Goal: Ask a question

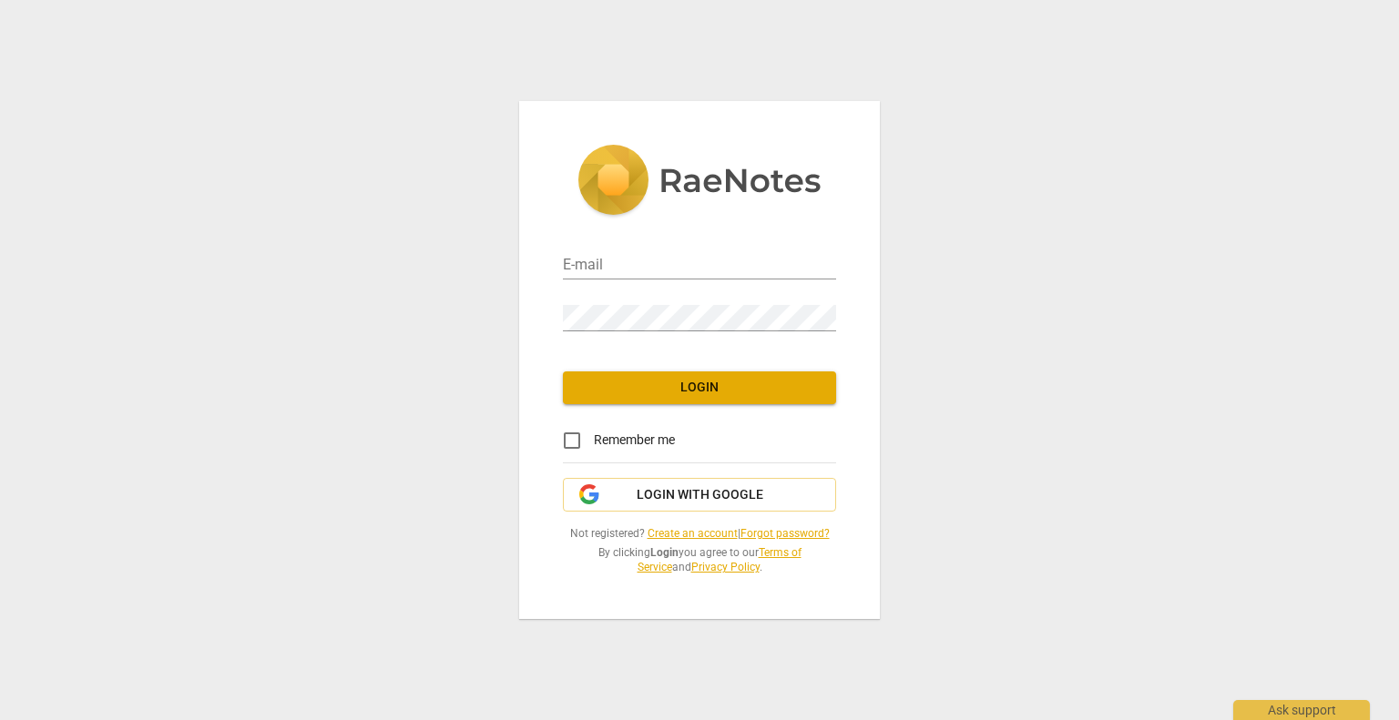
type input "[EMAIL_ADDRESS][DOMAIN_NAME]"
click at [761, 400] on button "Login" at bounding box center [699, 387] width 273 height 33
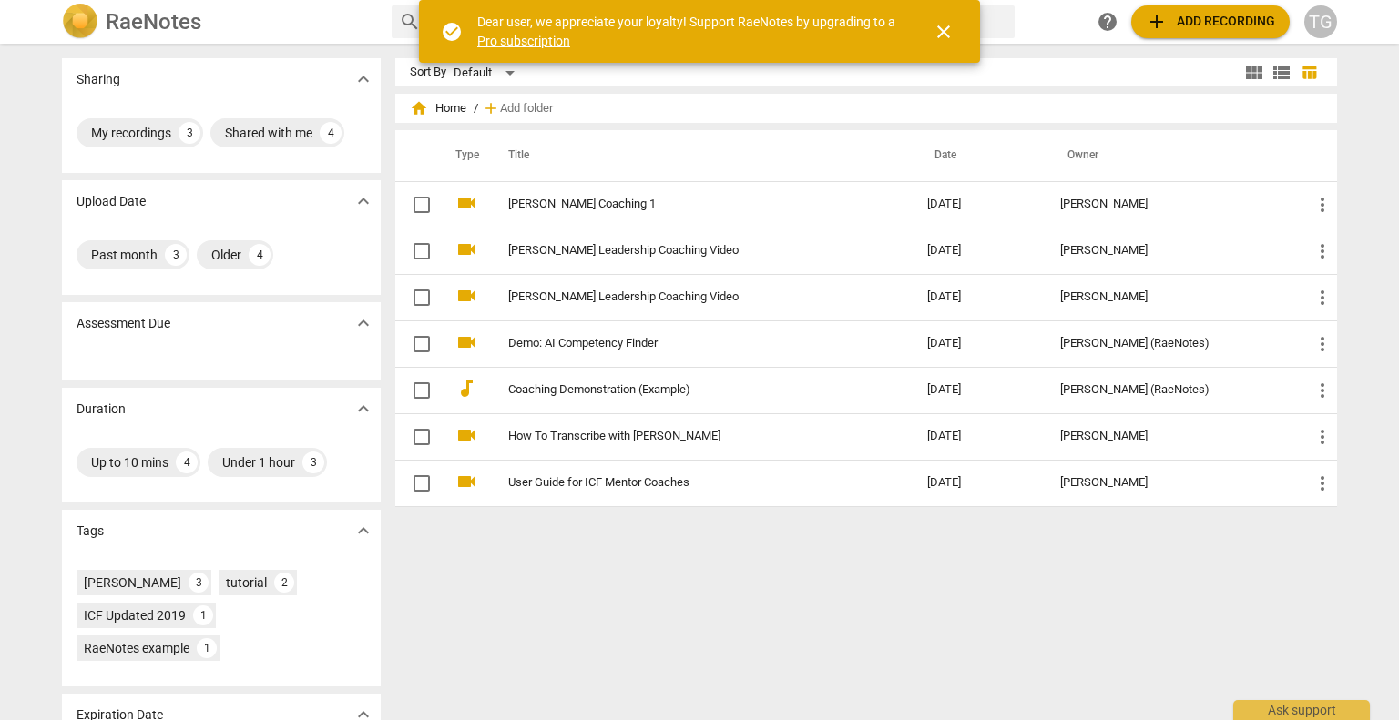
click at [936, 25] on span "close" at bounding box center [943, 32] width 22 height 22
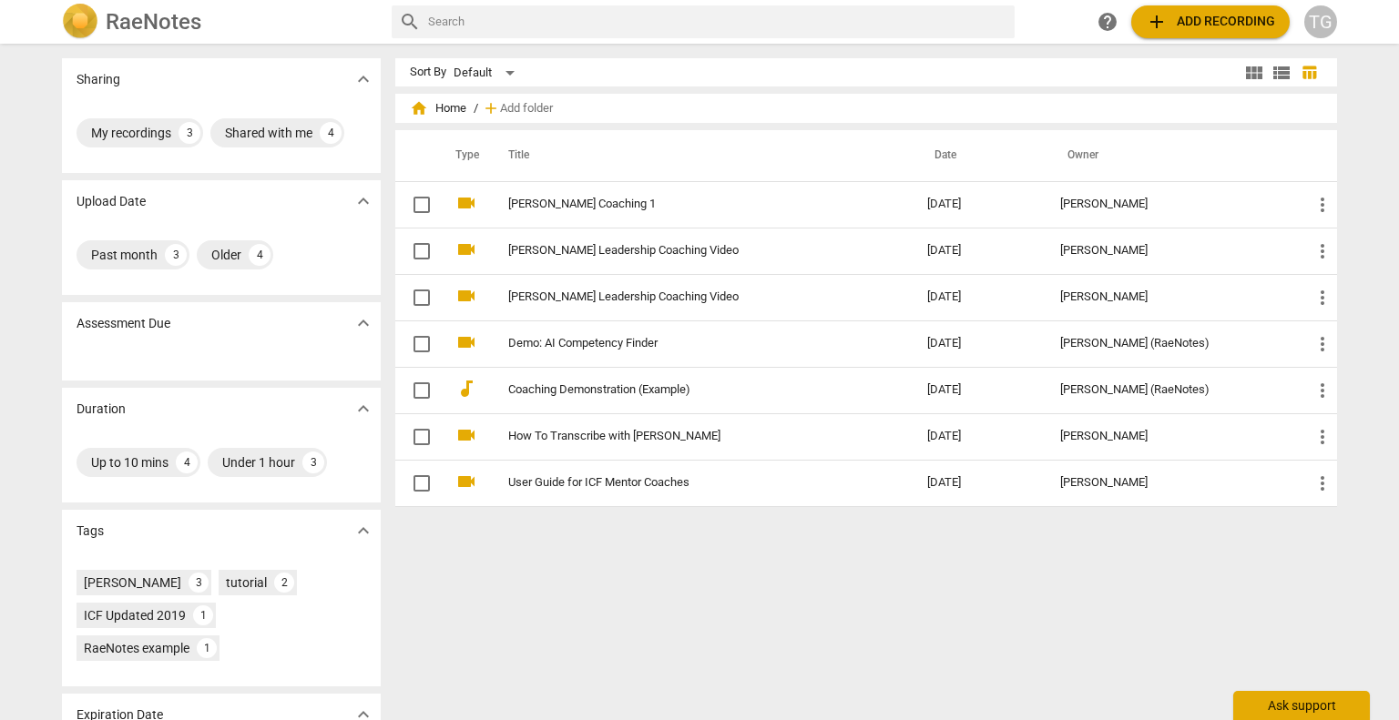
click at [1326, 703] on div "Ask support" at bounding box center [1301, 705] width 137 height 29
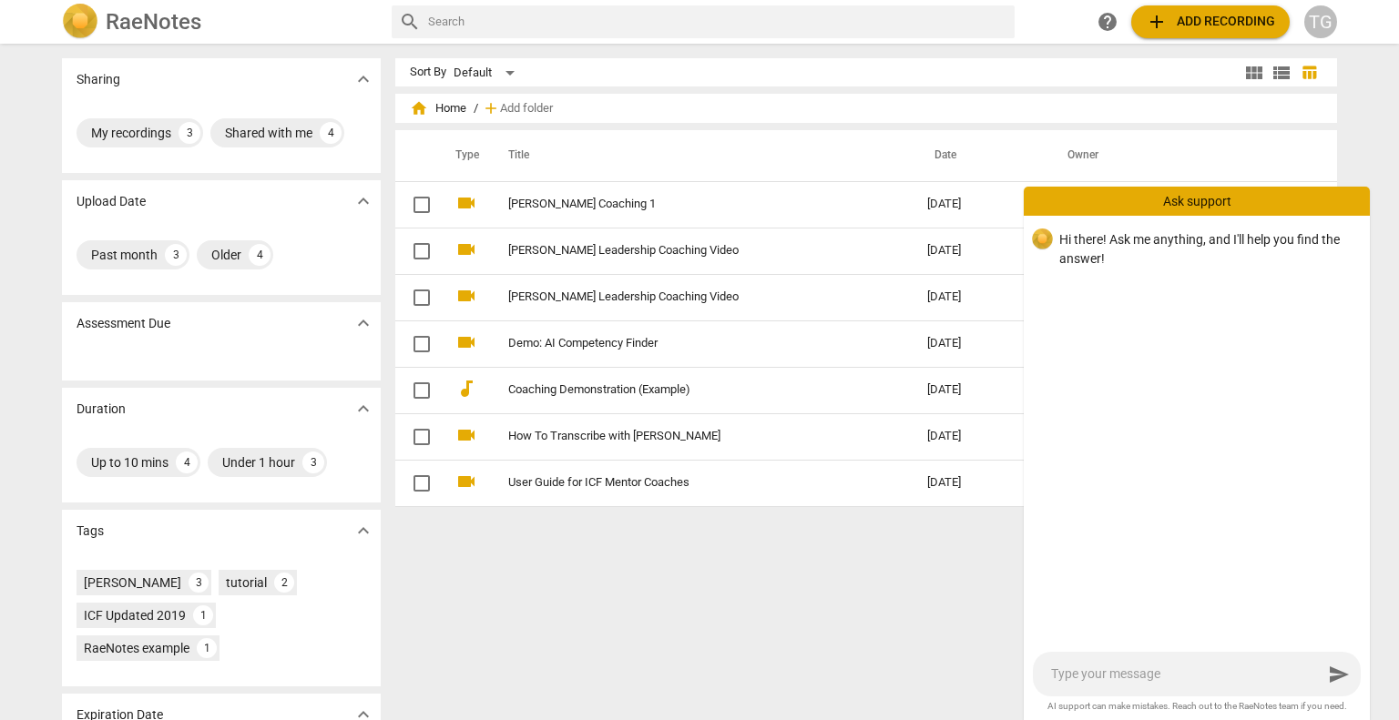
type textarea "c"
type textarea "ca"
type textarea "can"
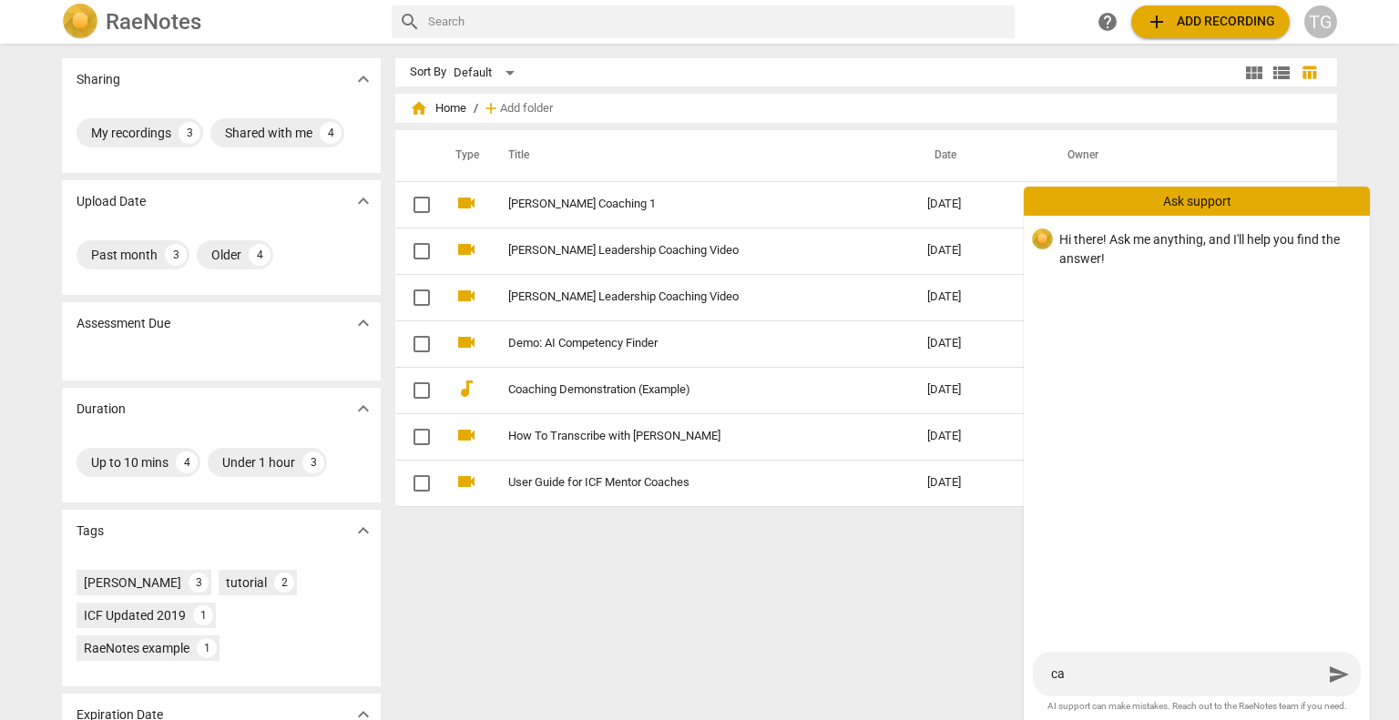
type textarea "can"
type textarea "can y"
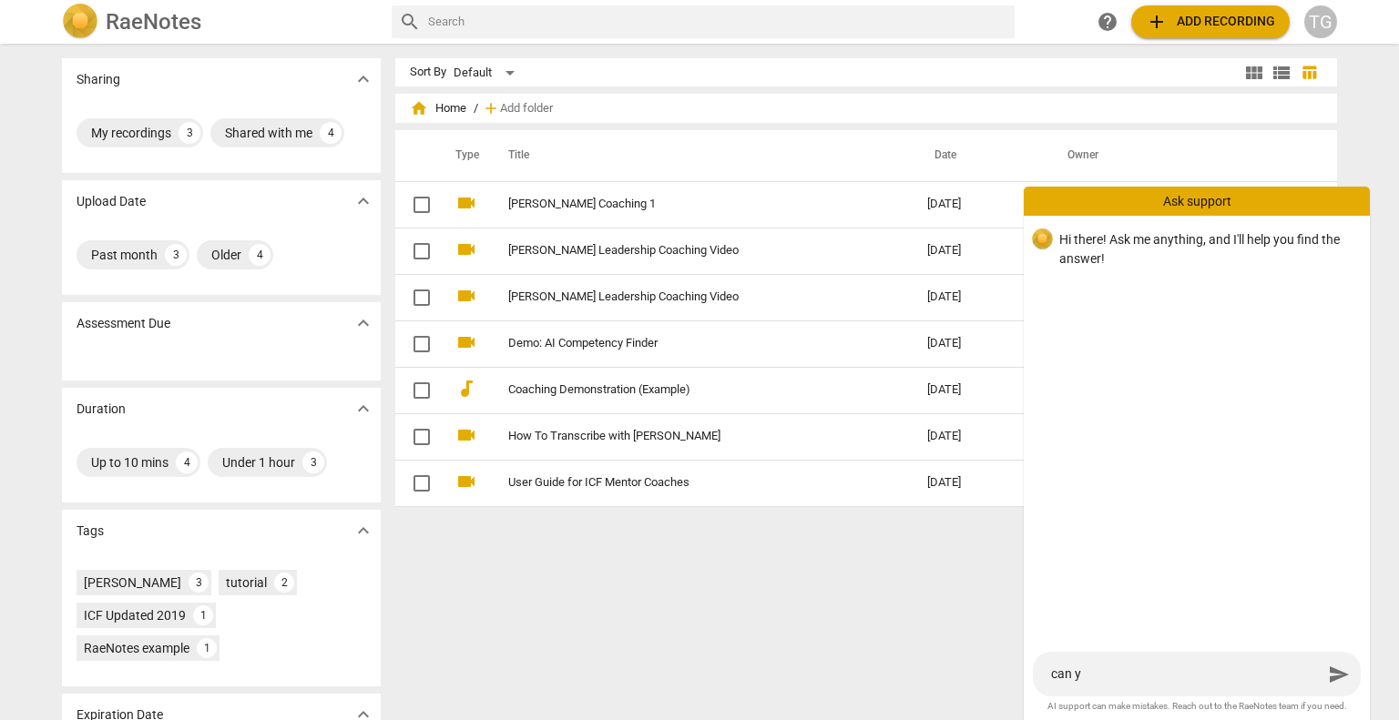
type textarea "can yo"
type textarea "can you"
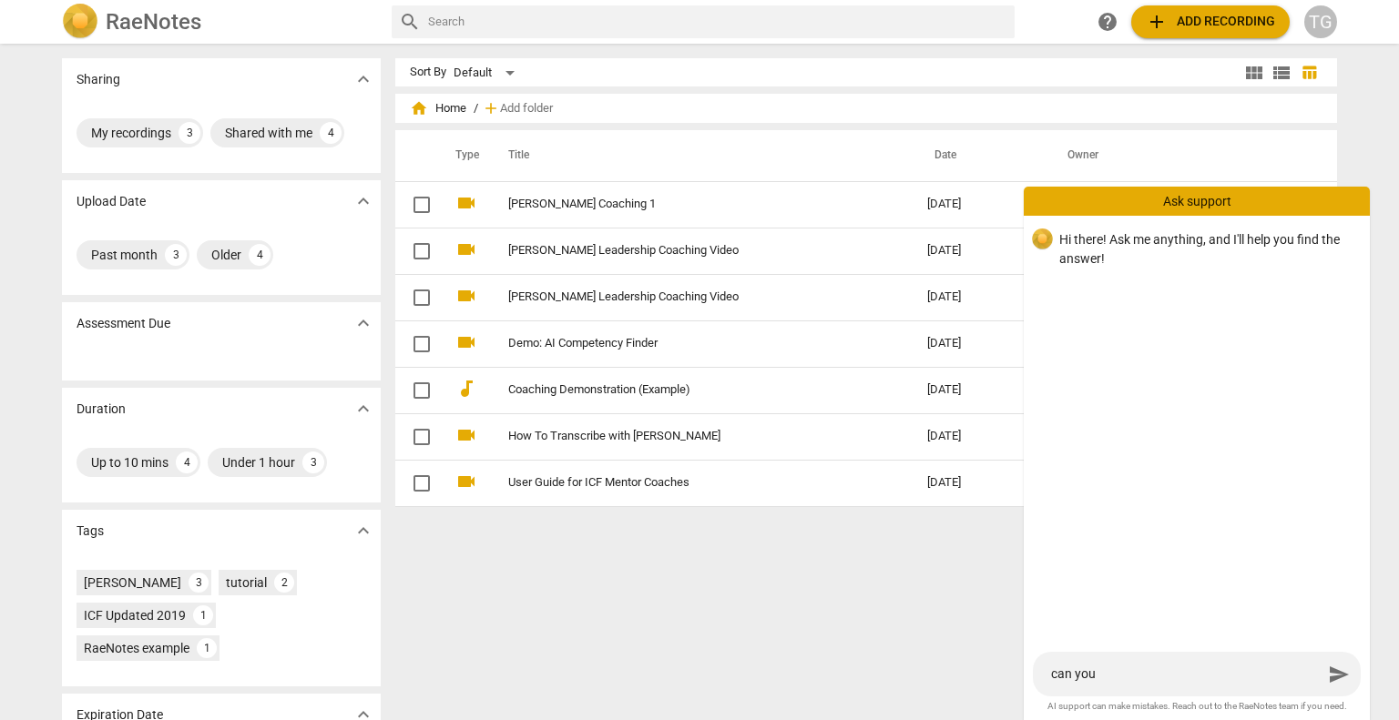
type textarea "can you"
type textarea "can you u"
type textarea "can you up"
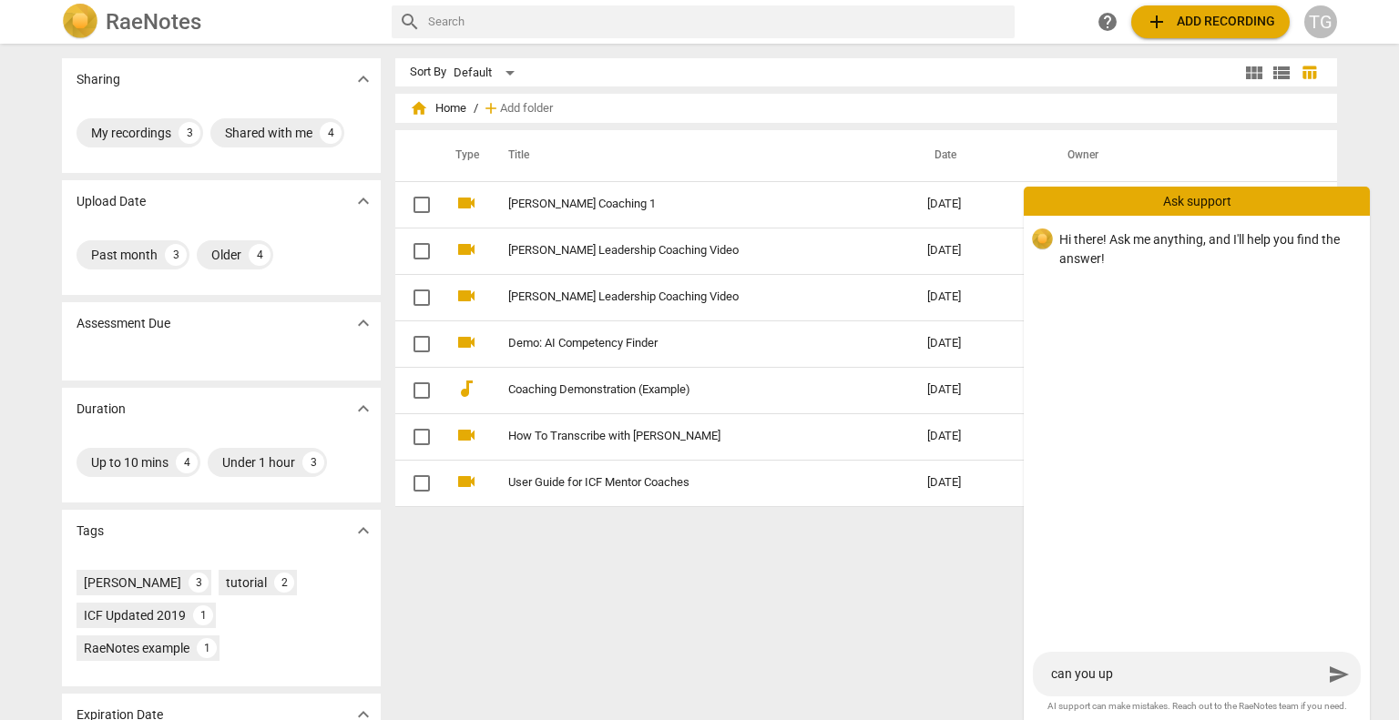
type textarea "can you upl"
type textarea "can you uplo"
type textarea "can you uploa"
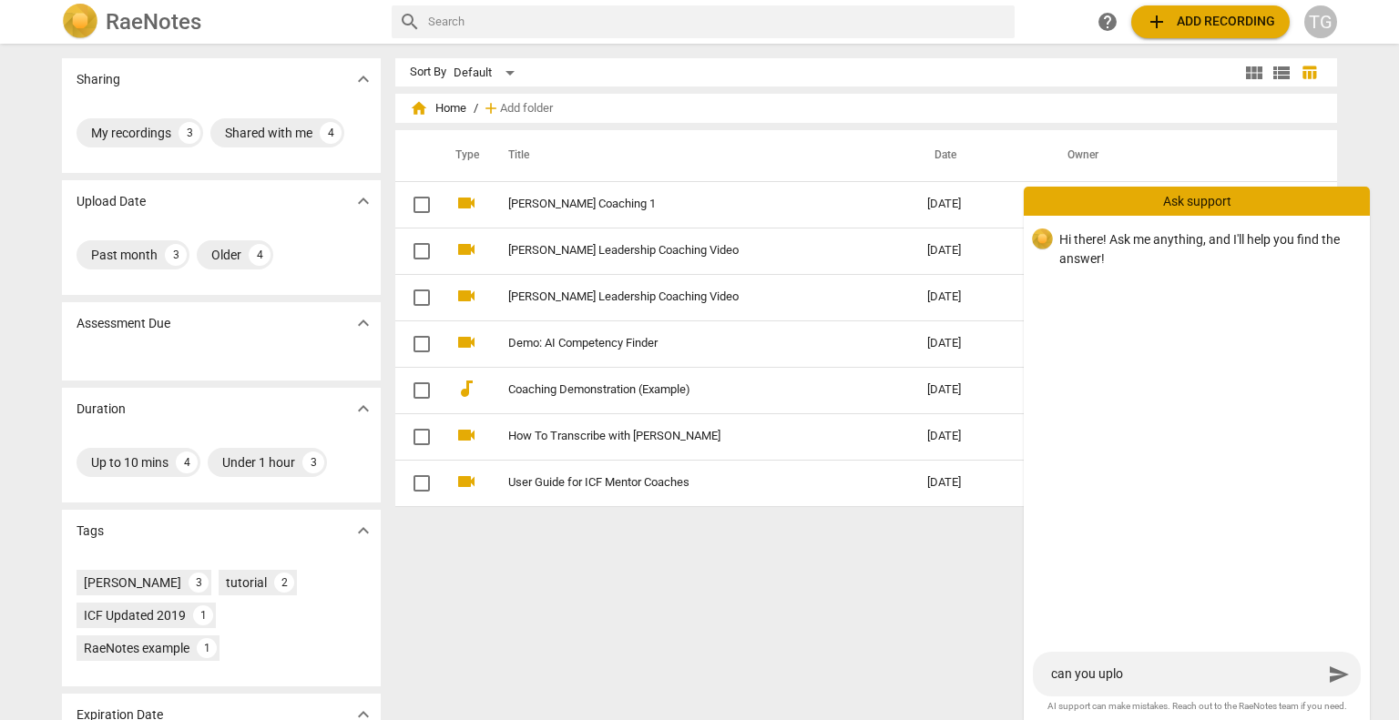
type textarea "can you uploa"
type textarea "can you upload"
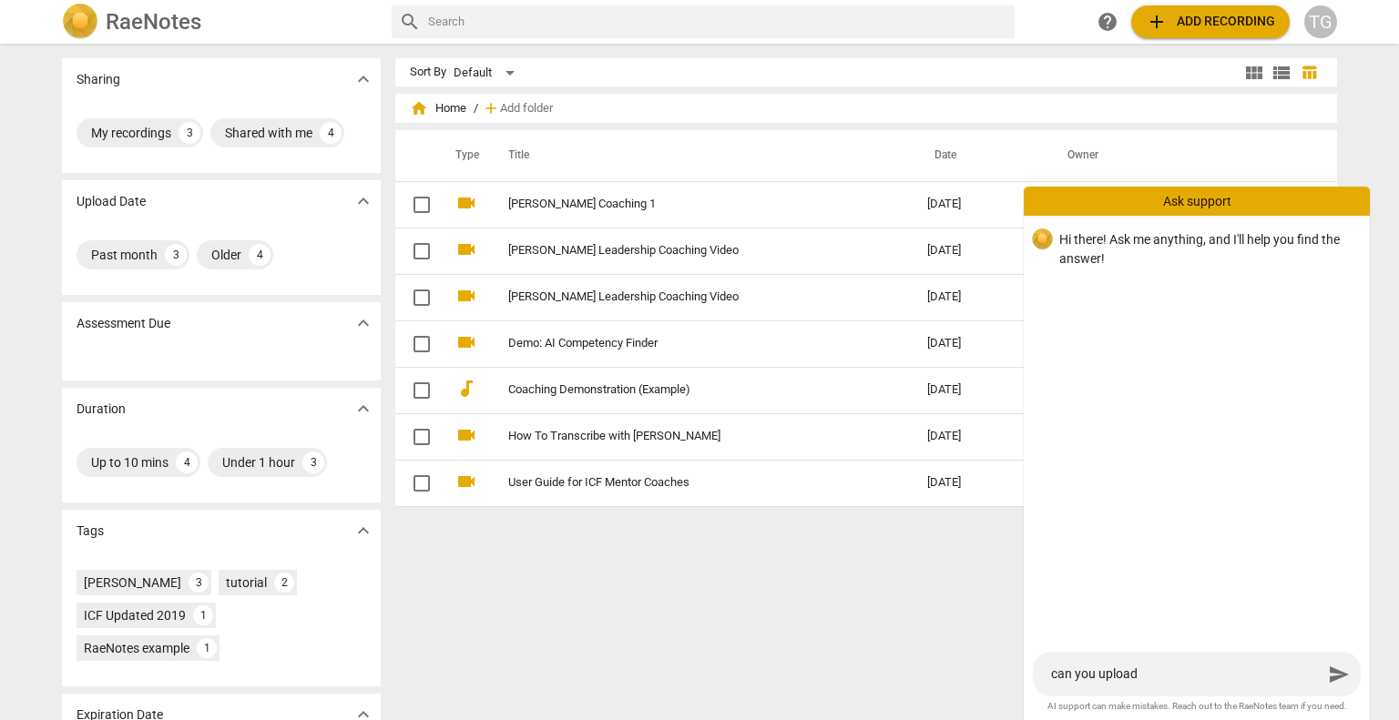
type textarea "can you upload a"
type textarea "can you upload a t"
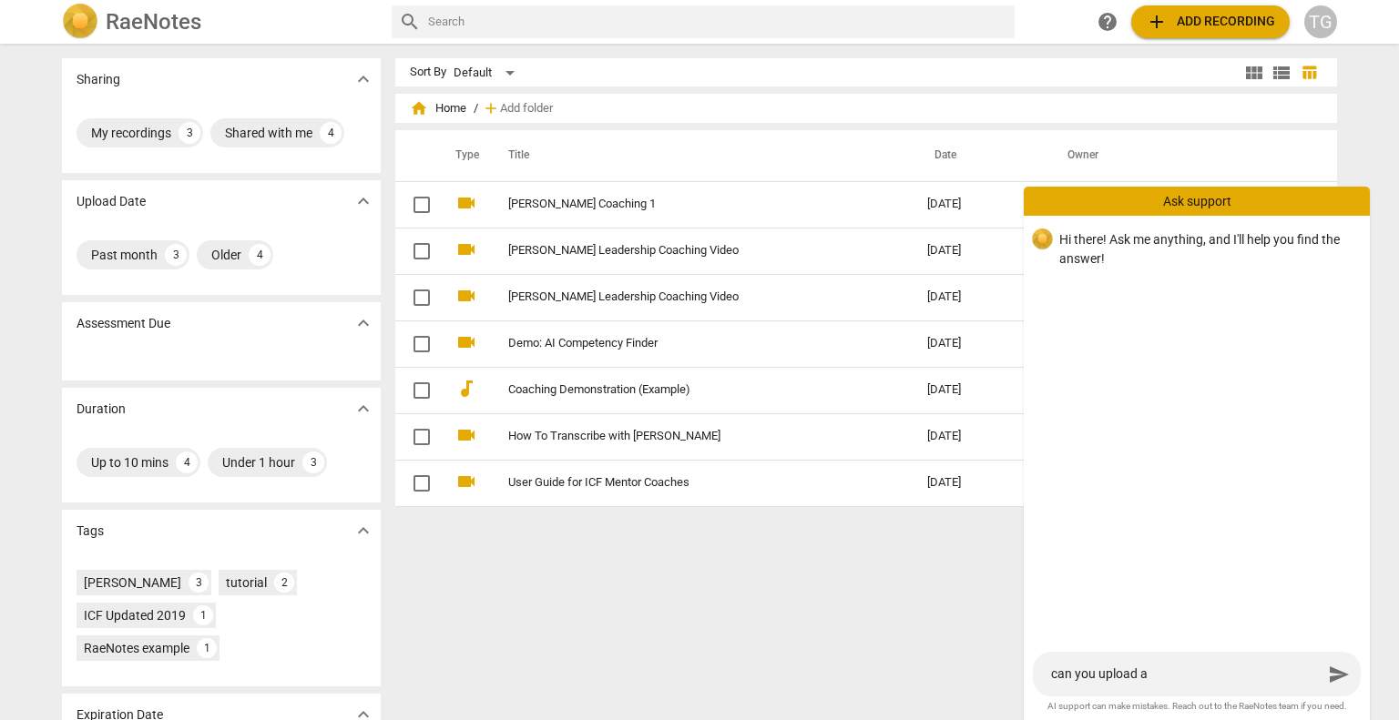
type textarea "can you upload a t"
type textarea "can you upload a tr"
type textarea "can you upload a tra"
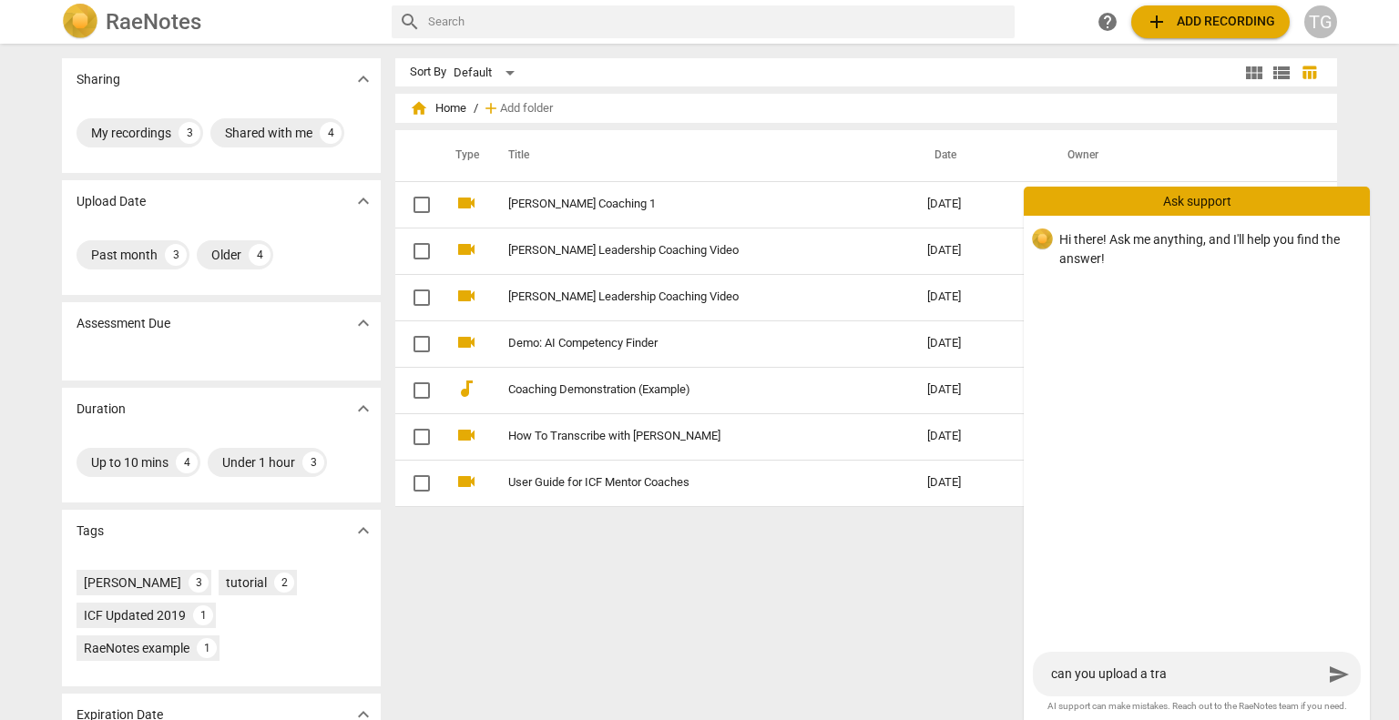
type textarea "can you upload a [PERSON_NAME]"
type textarea "can you upload a trans"
type textarea "can you upload a transc"
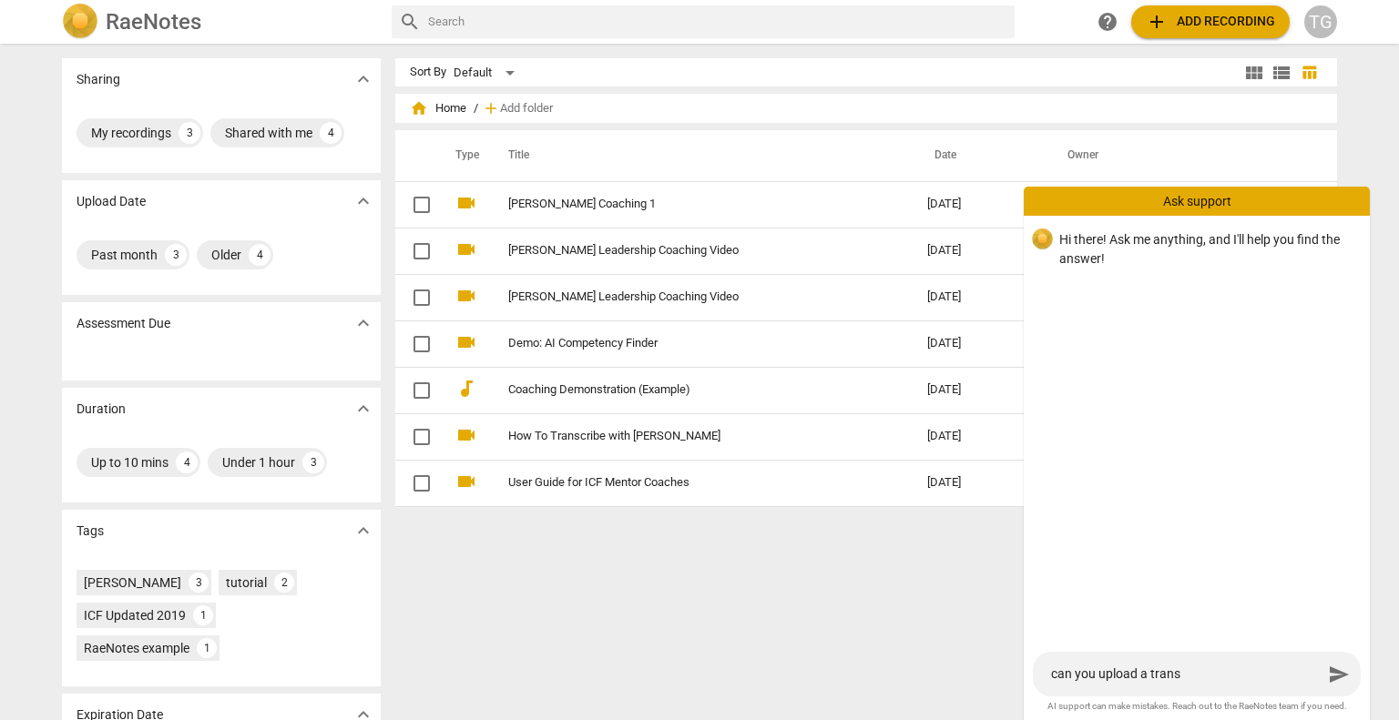
type textarea "can you upload a transc"
type textarea "can you upload a transcr"
type textarea "can you upload a transcri"
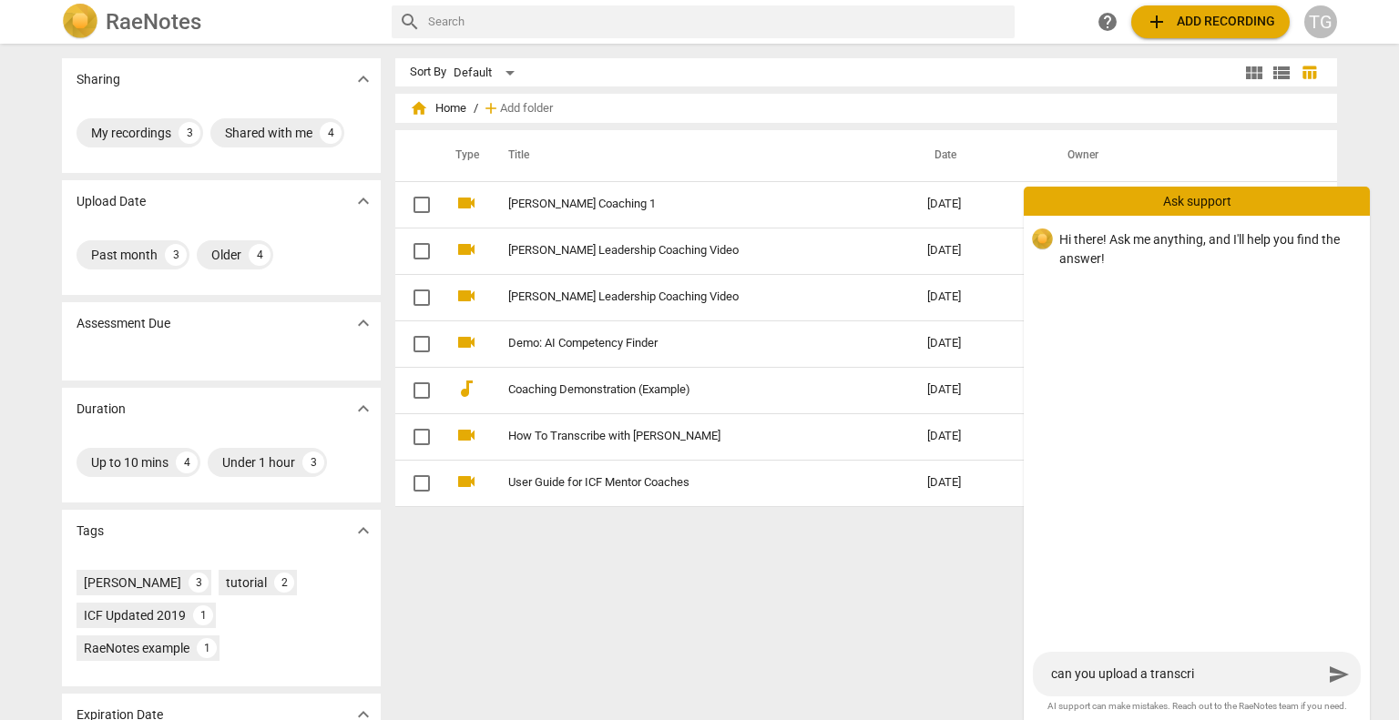
type textarea "can you upload a transcrip"
type textarea "can you upload a transcript"
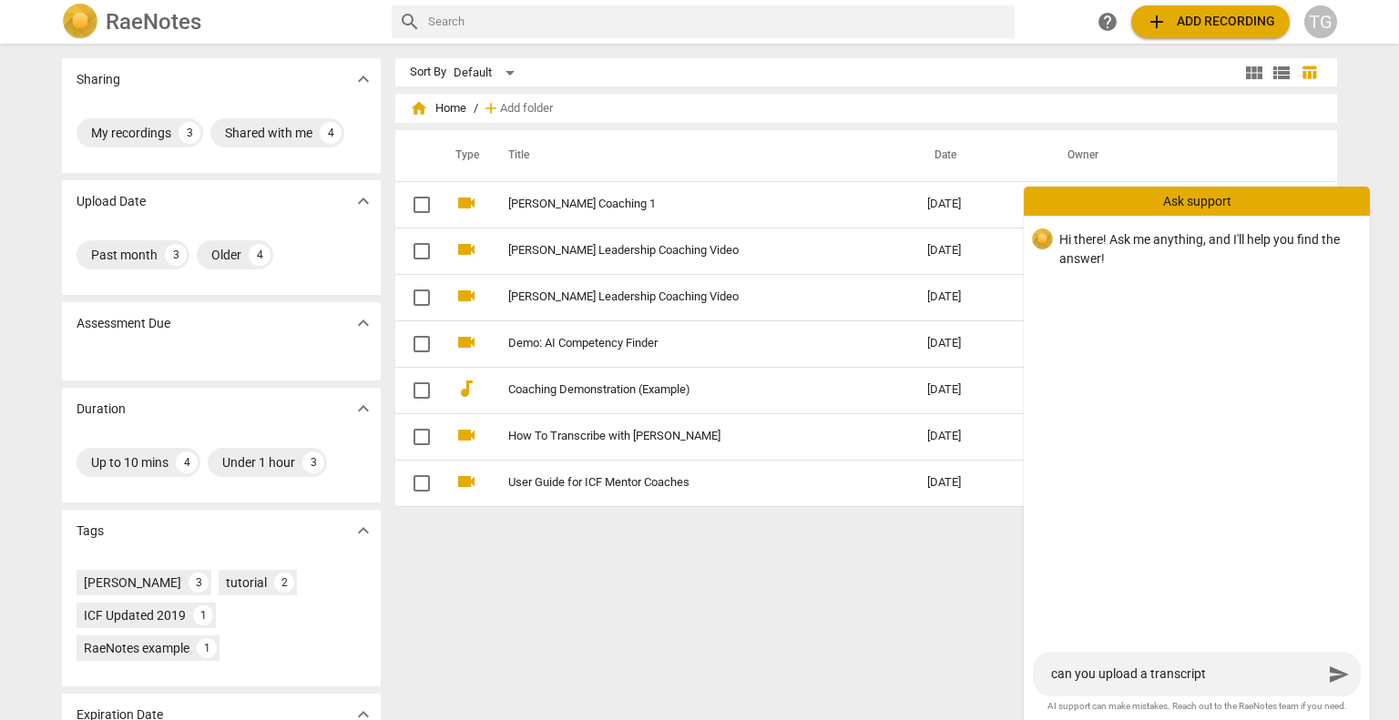
type textarea "can you upload a transcript"
type textarea "can you upload a transcript f"
type textarea "can you upload a transcript fo"
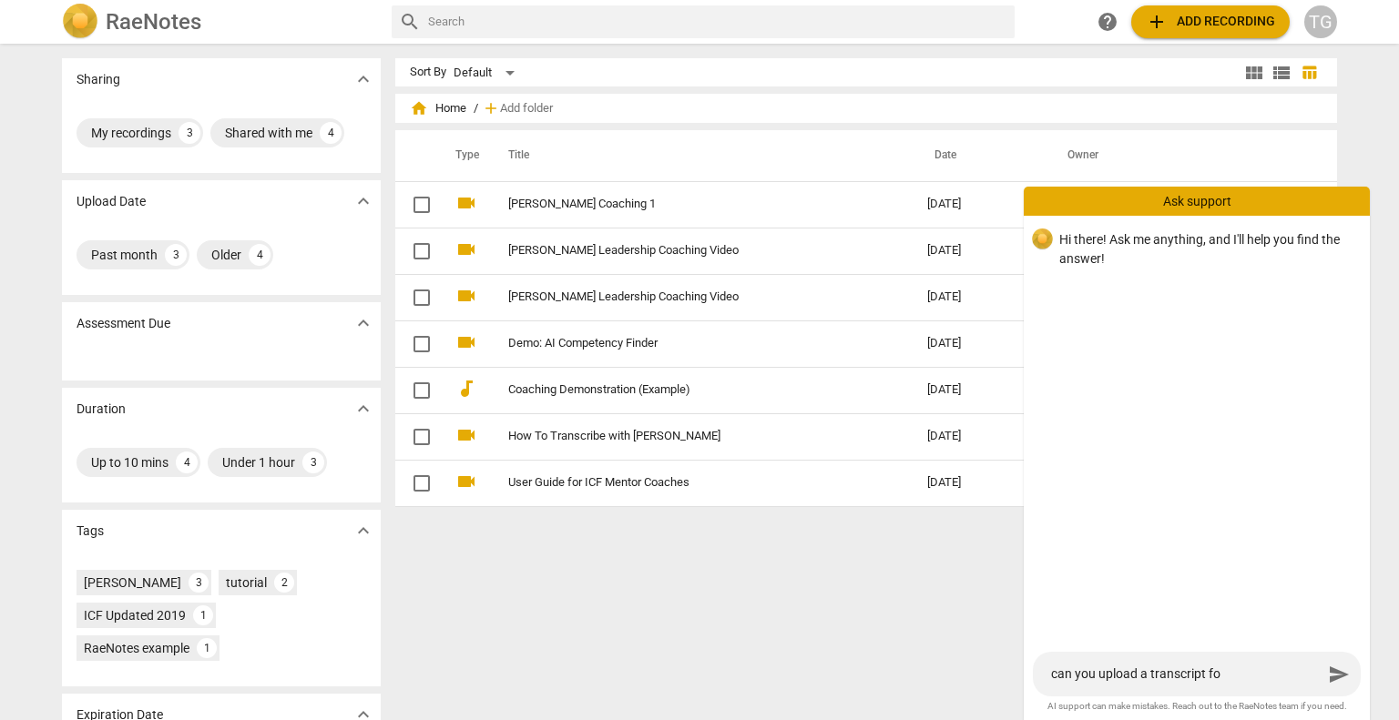
type textarea "can you upload a transcript for"
type textarea "can you upload a transcript for e"
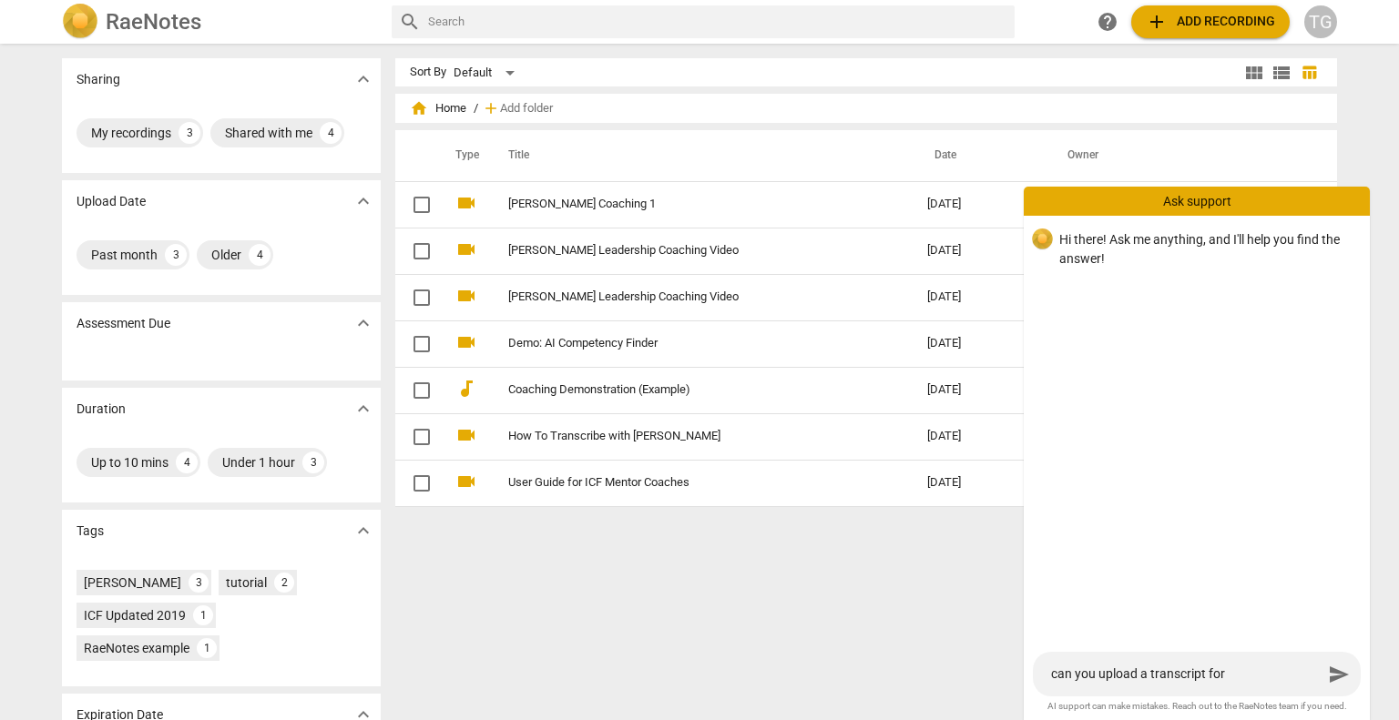
type textarea "can you upload a transcript for e"
type textarea "can you upload a transcript for ev"
type textarea "can you upload a transcript for [PERSON_NAME]"
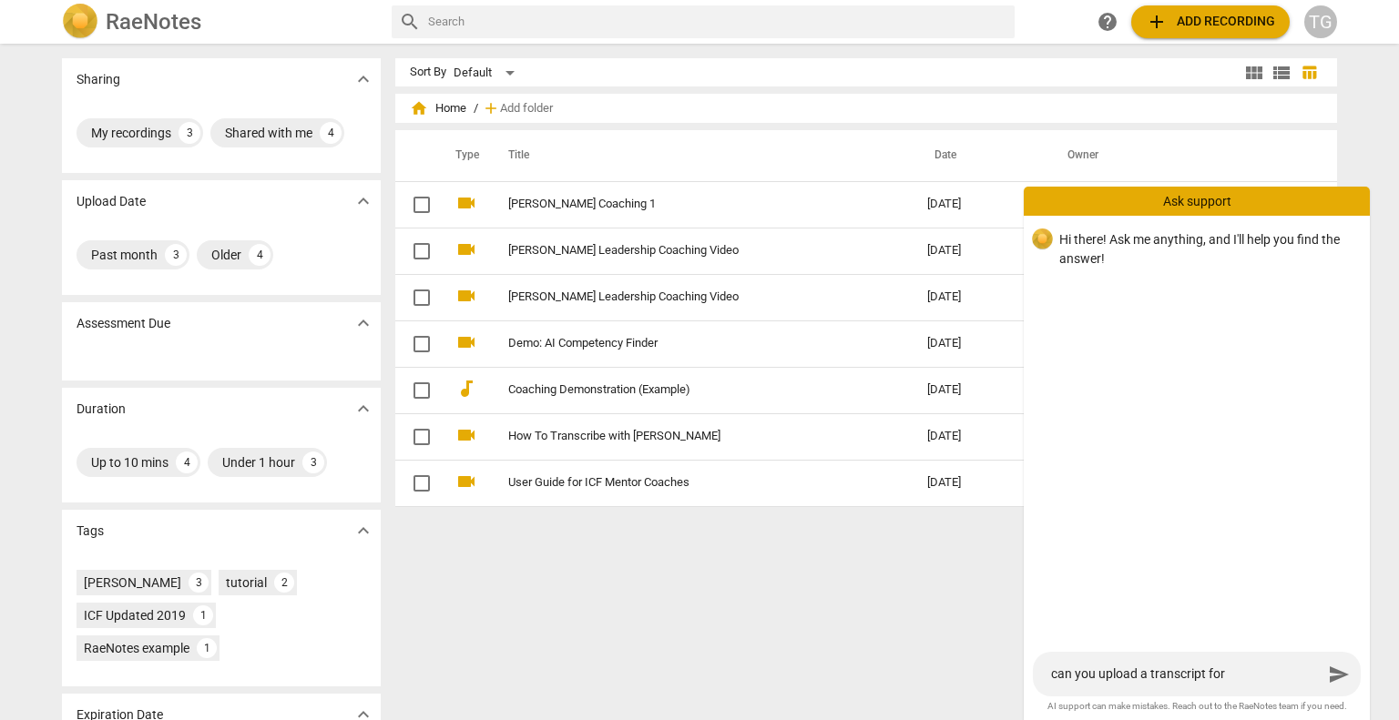
type textarea "can you upload a transcript for evau"
type textarea "can you upload a transcript for [PERSON_NAME]"
type textarea "can you upload a transcript for evaula"
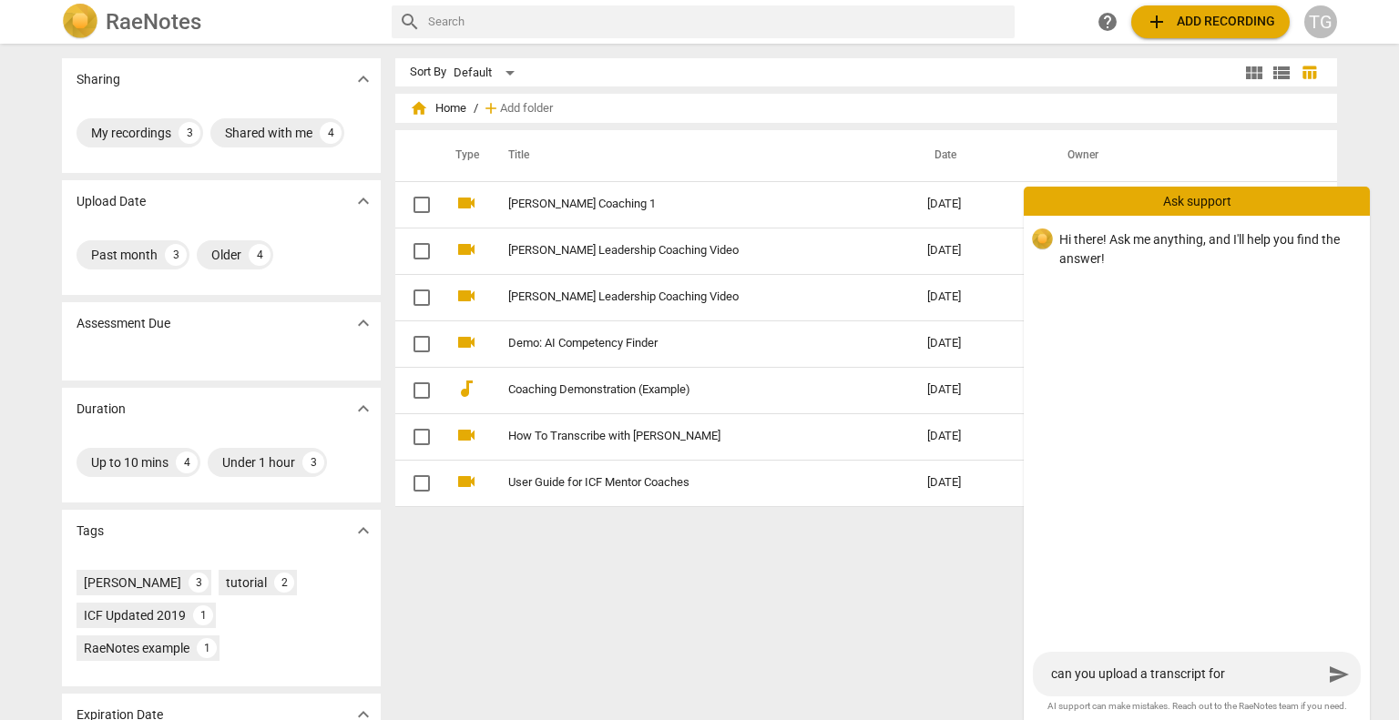
type textarea "can you upload a transcript for evaula"
type textarea "can you upload a transcript for evaulat"
type textarea "can you upload a transcript for evaulati"
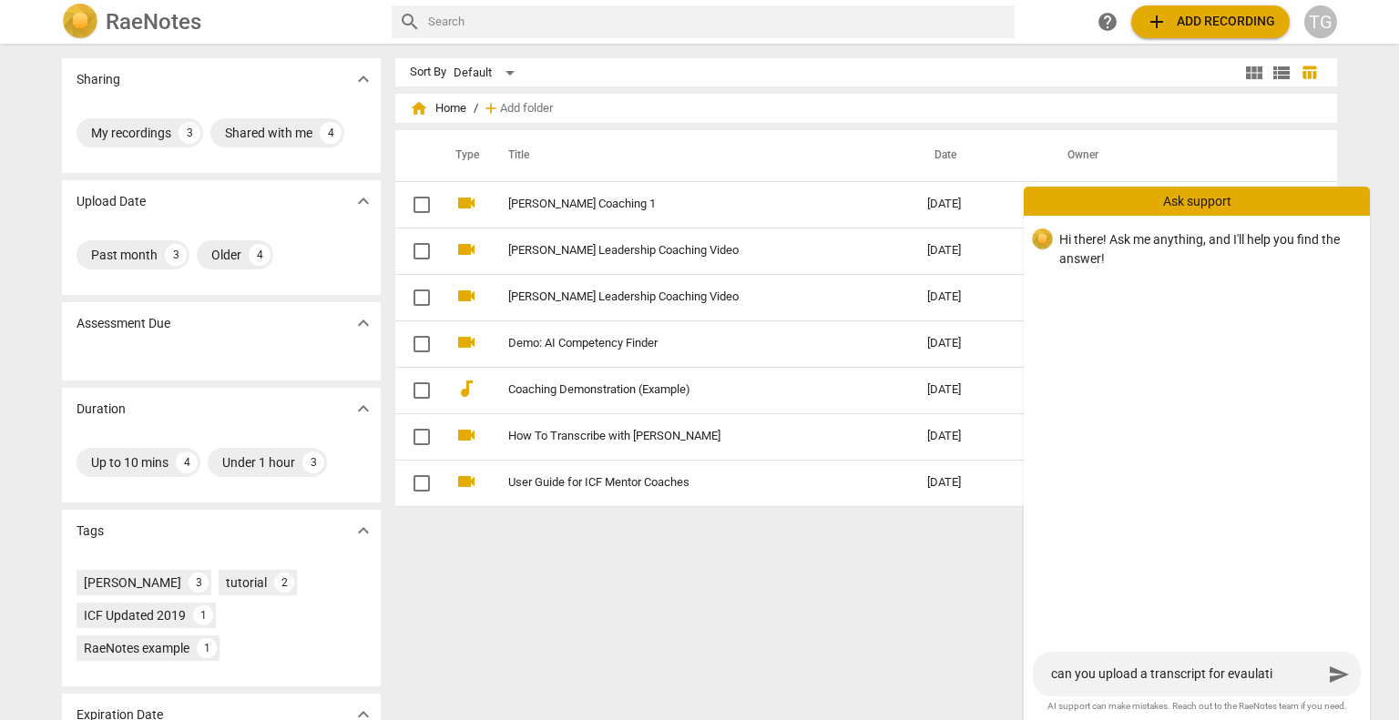
type textarea "can you upload a transcript for evaulatio"
type textarea "can you upload a transcript for evaulation"
type textarea "can you upload a transcript for evaulatio"
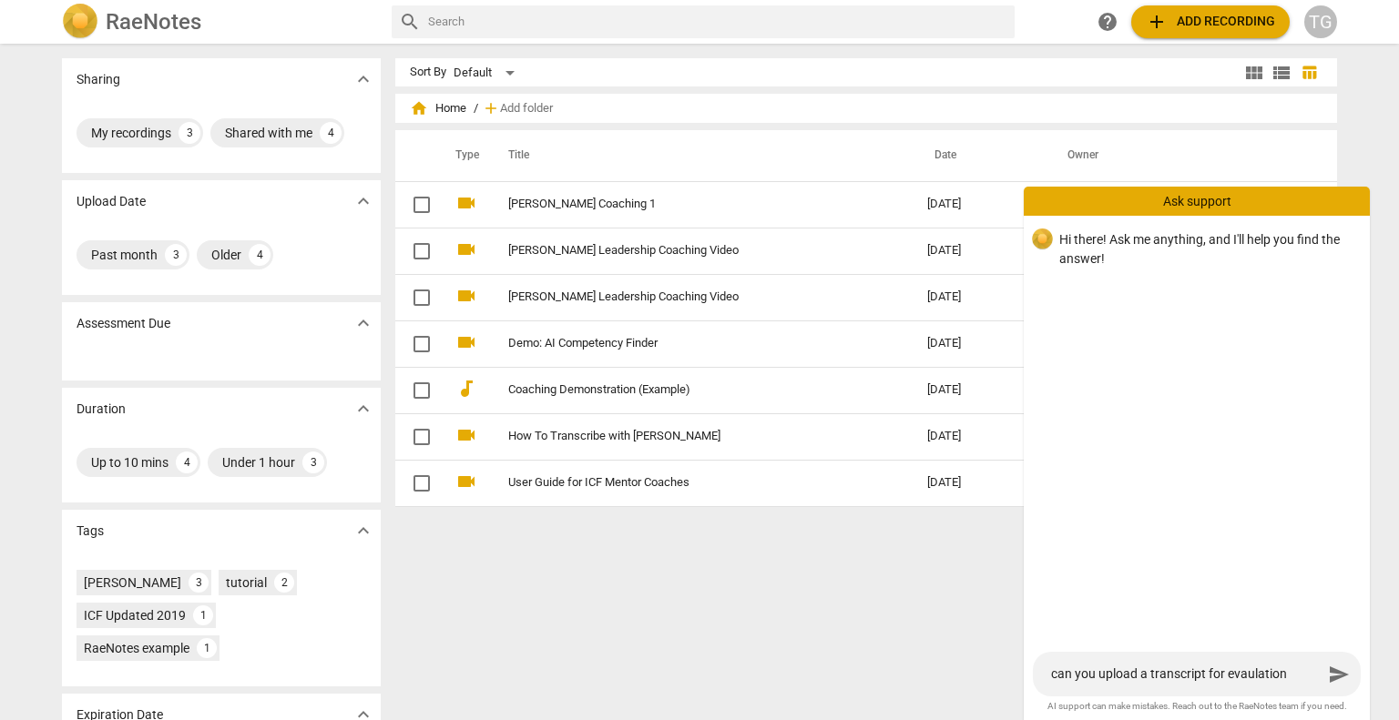
type textarea "can you upload a transcript for evaulatio"
type textarea "can you upload a transcript for evaulati"
type textarea "can you upload a transcript for evaulat"
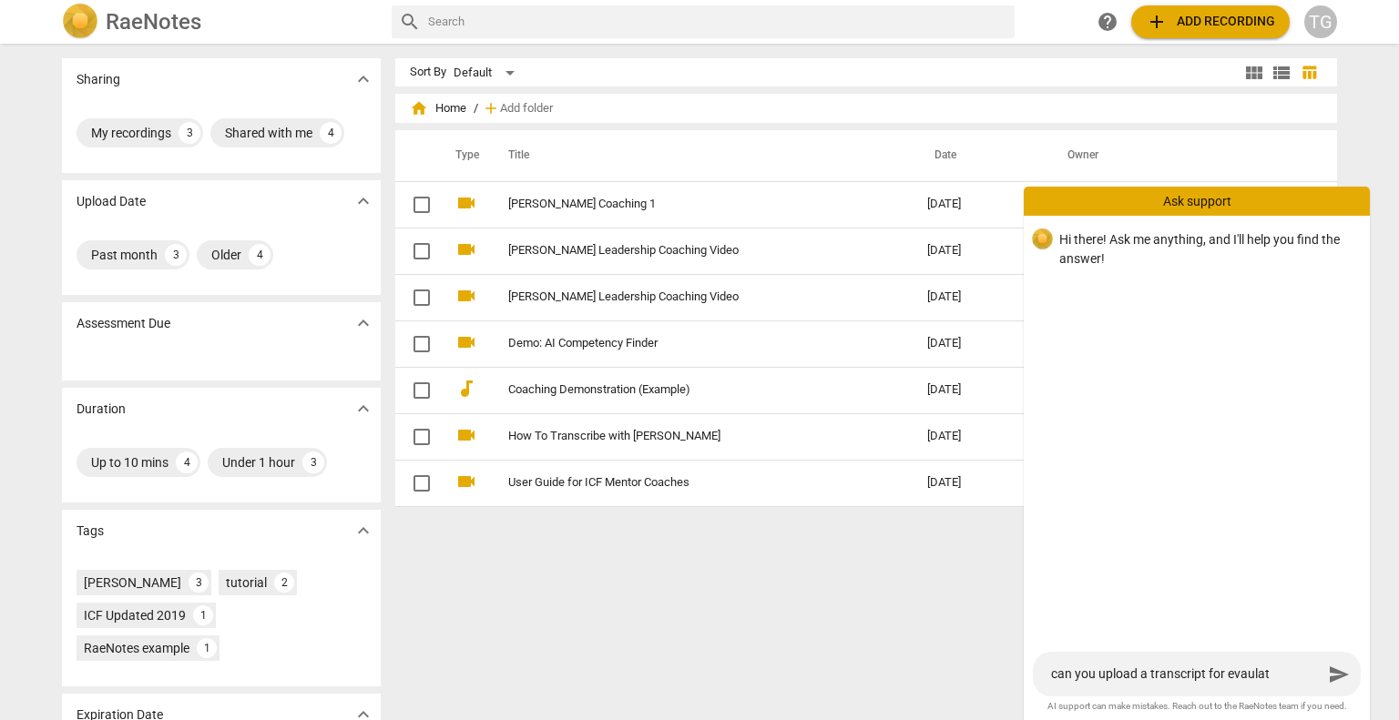
type textarea "can you upload a transcript for evaula"
type textarea "can you upload a transcript for [PERSON_NAME]"
type textarea "can you upload a transcript for evau"
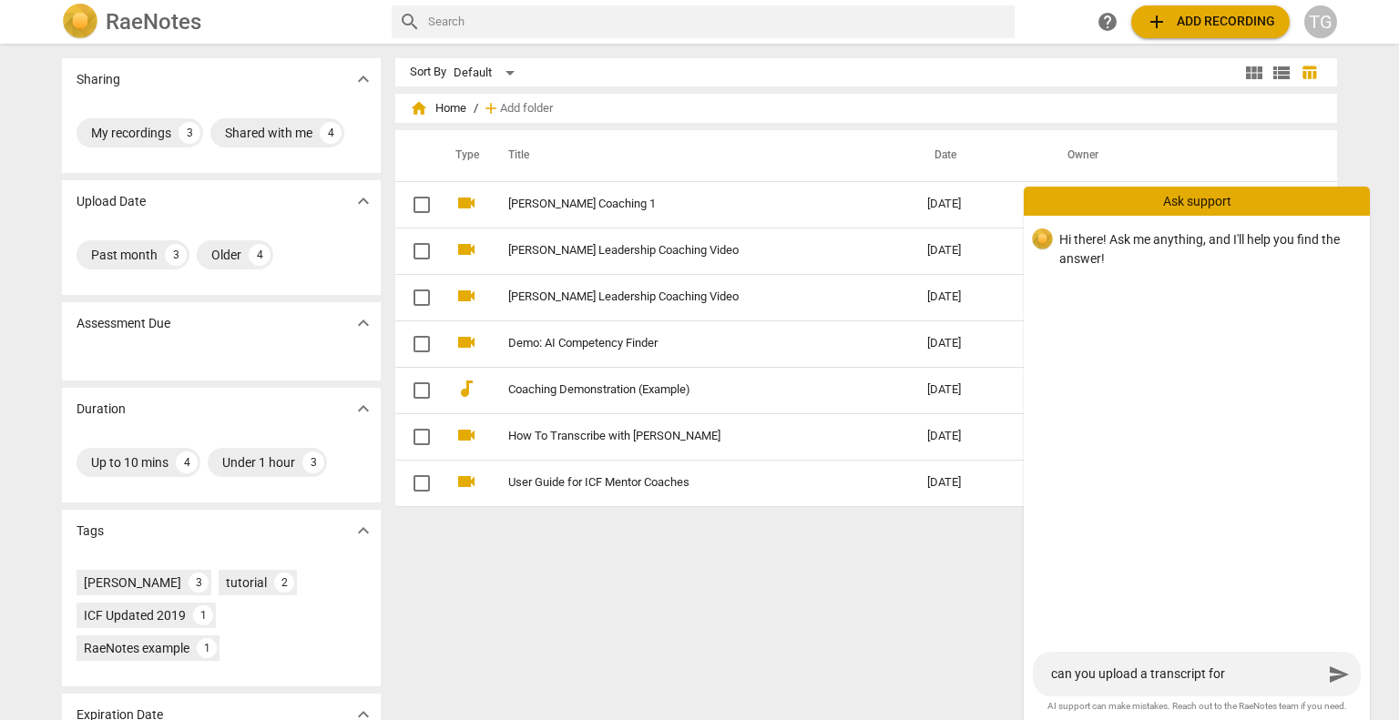
type textarea "can you upload a transcript for evau"
type textarea "can you upload a transcript for [PERSON_NAME]"
type textarea "can you upload a transcript for eval"
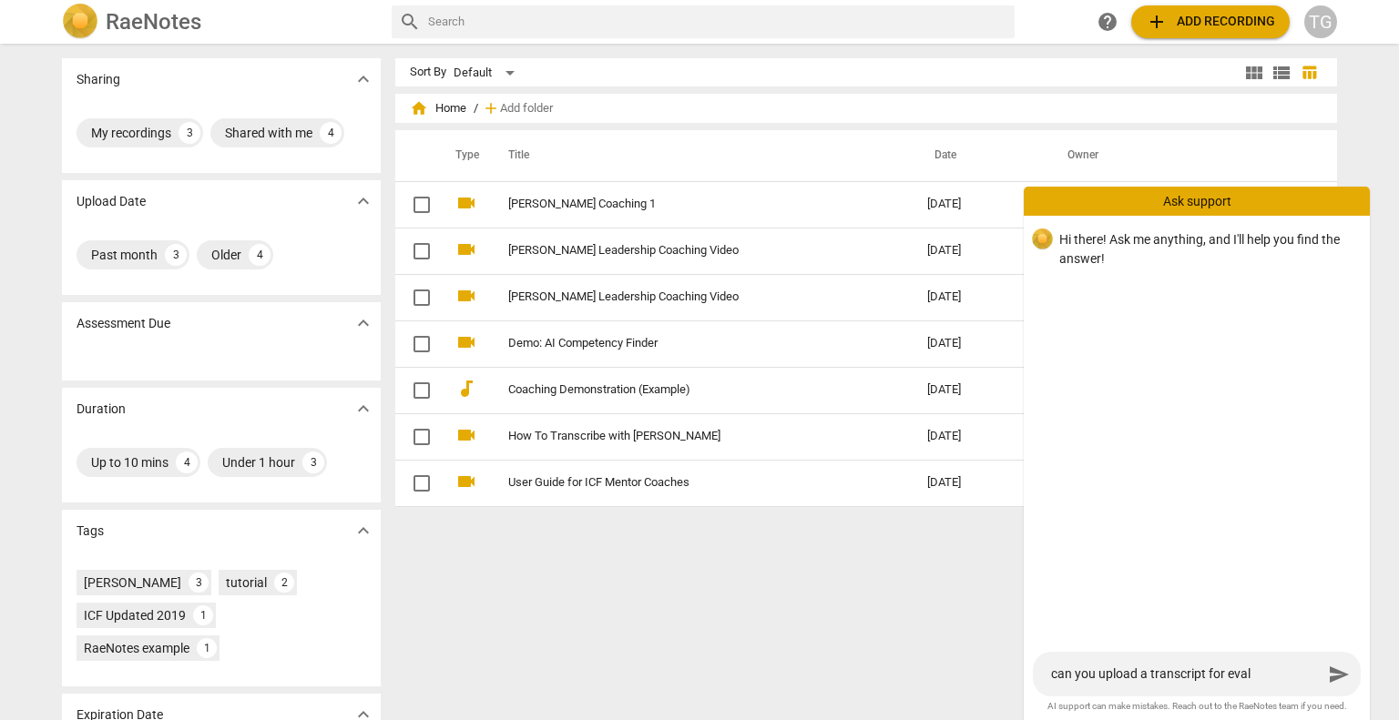
type textarea "can you upload a transcript for evalu"
type textarea "can you upload a transcript for evalua"
type textarea "can you upload a transcript for evaluat"
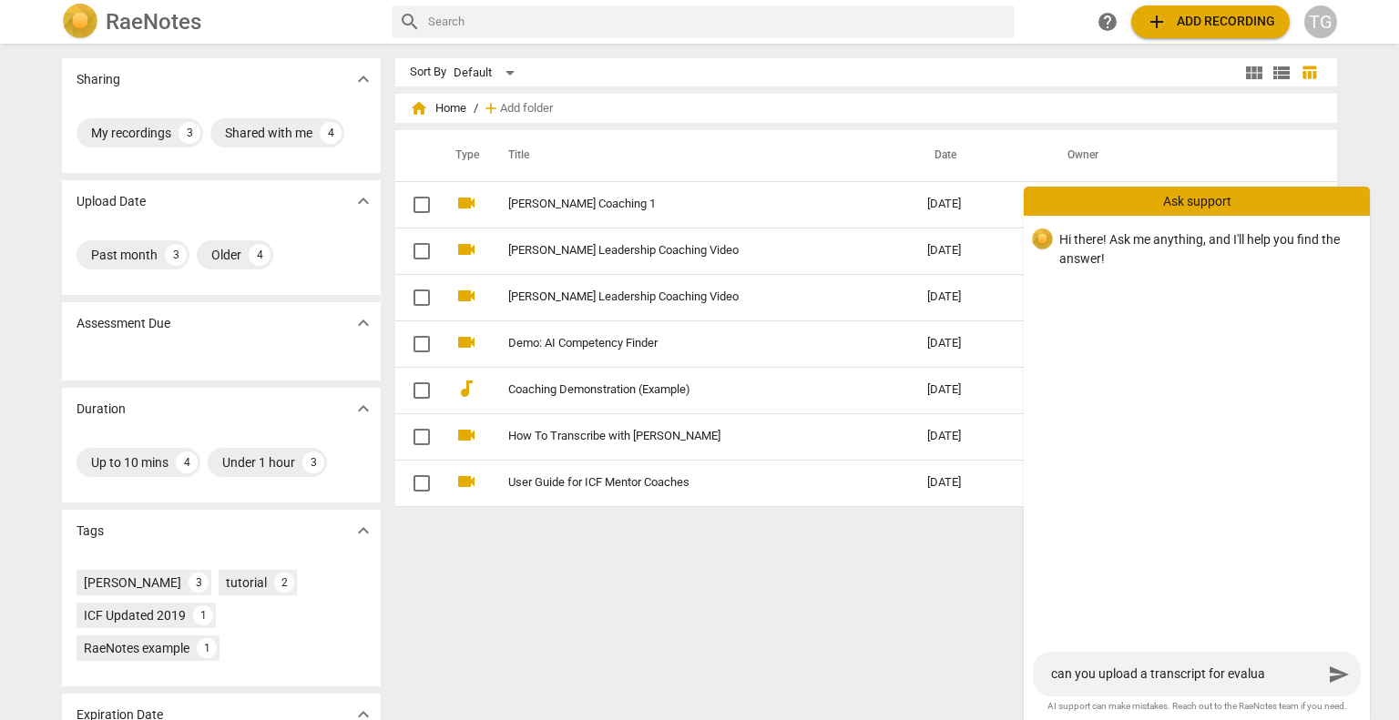
type textarea "can you upload a transcript for evaluat"
type textarea "can you upload a transcript for evaluati"
type textarea "can you upload a transcript for evaluatio"
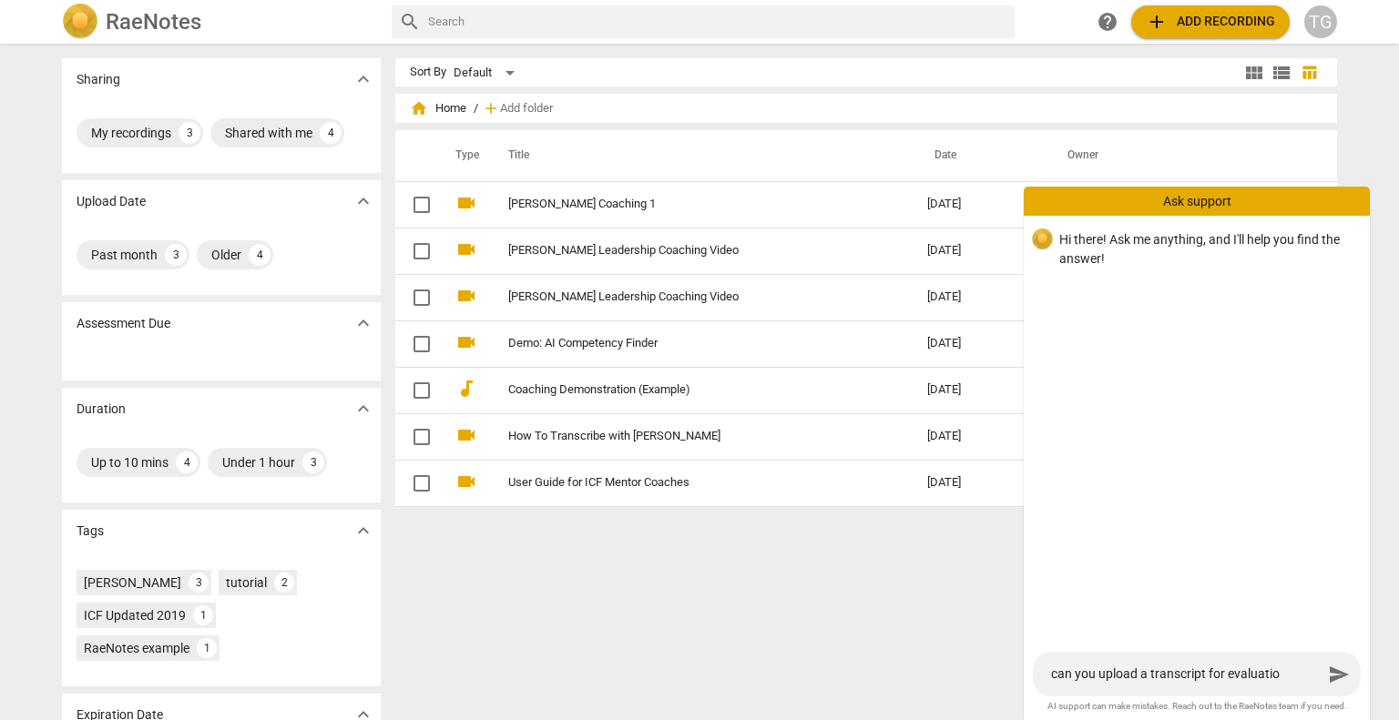
type textarea "can you upload a transcript for evaluation"
type textarea "can you upload a transcript for evaluation?"
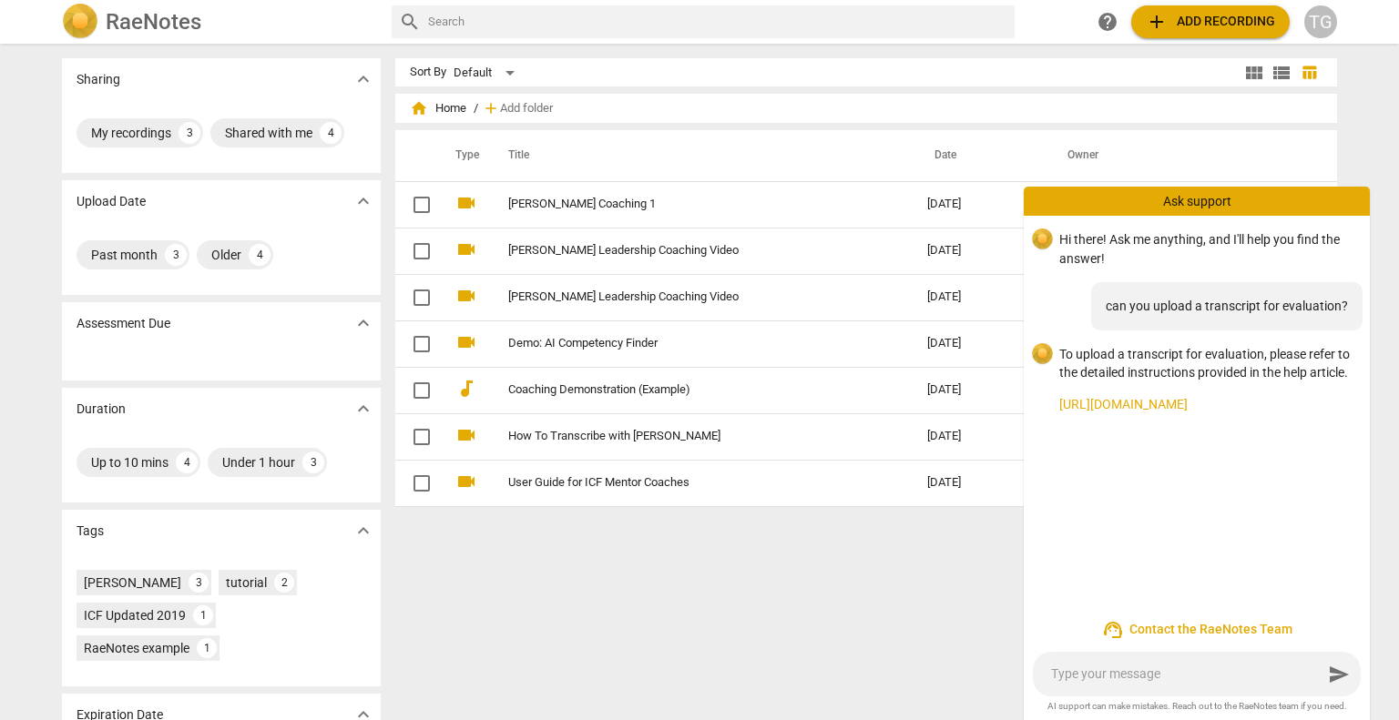
click at [1129, 408] on link "[URL][DOMAIN_NAME]" at bounding box center [1207, 404] width 296 height 19
click at [1234, 677] on textarea at bounding box center [1186, 674] width 271 height 17
type textarea "c"
type textarea "ca"
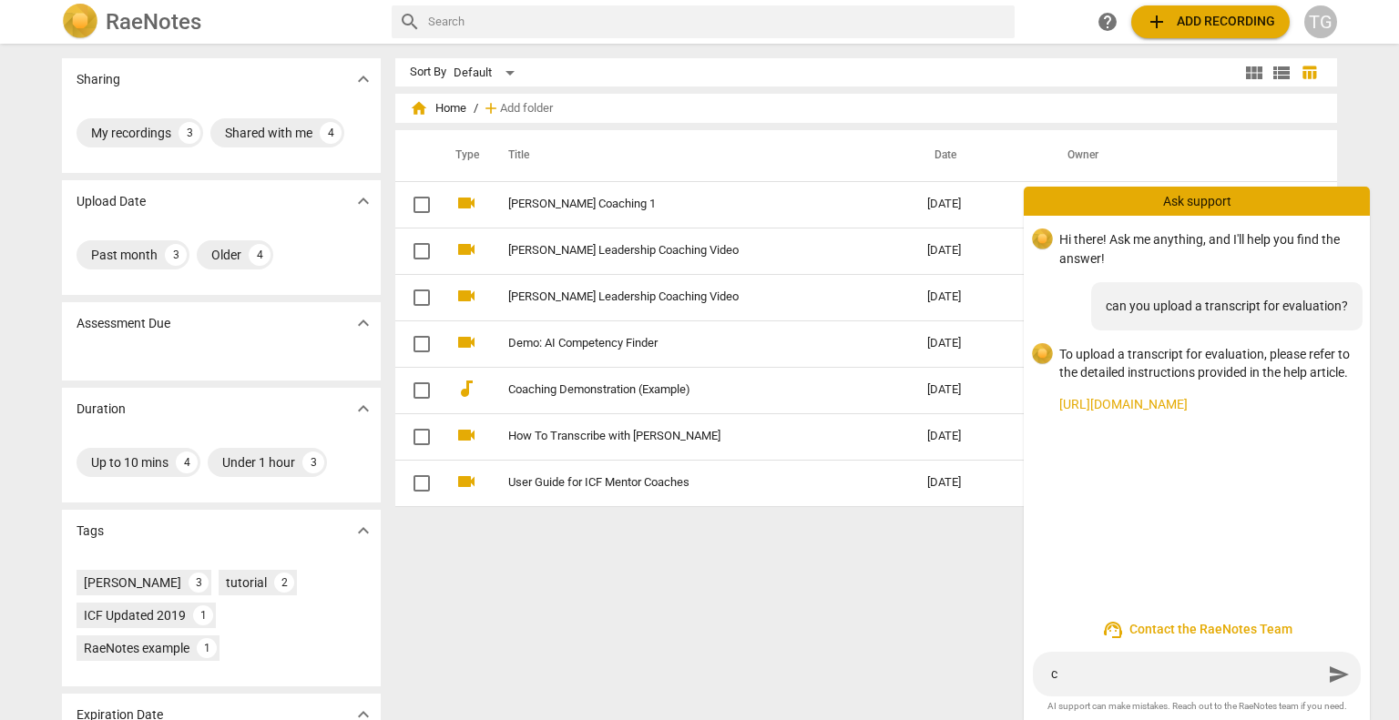
type textarea "ca"
type textarea "can"
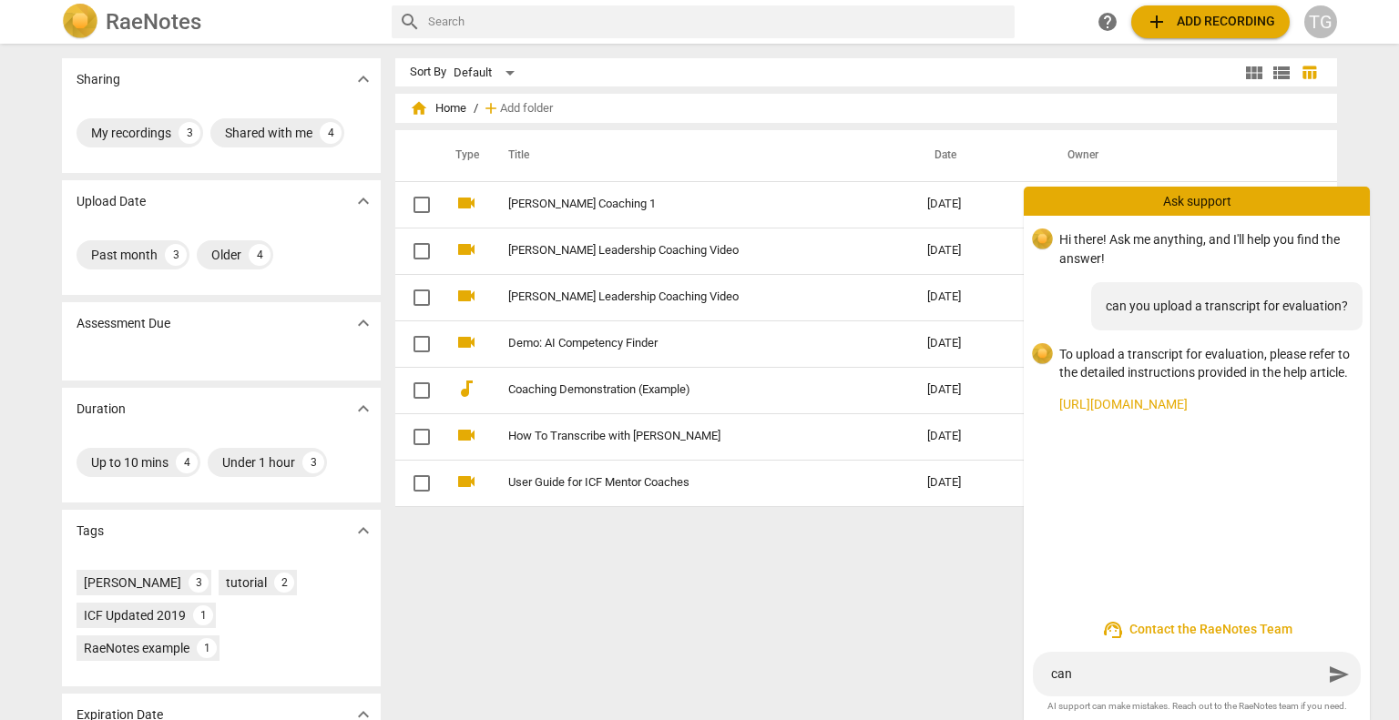
type textarea "can y"
type textarea "can yo"
type textarea "can you"
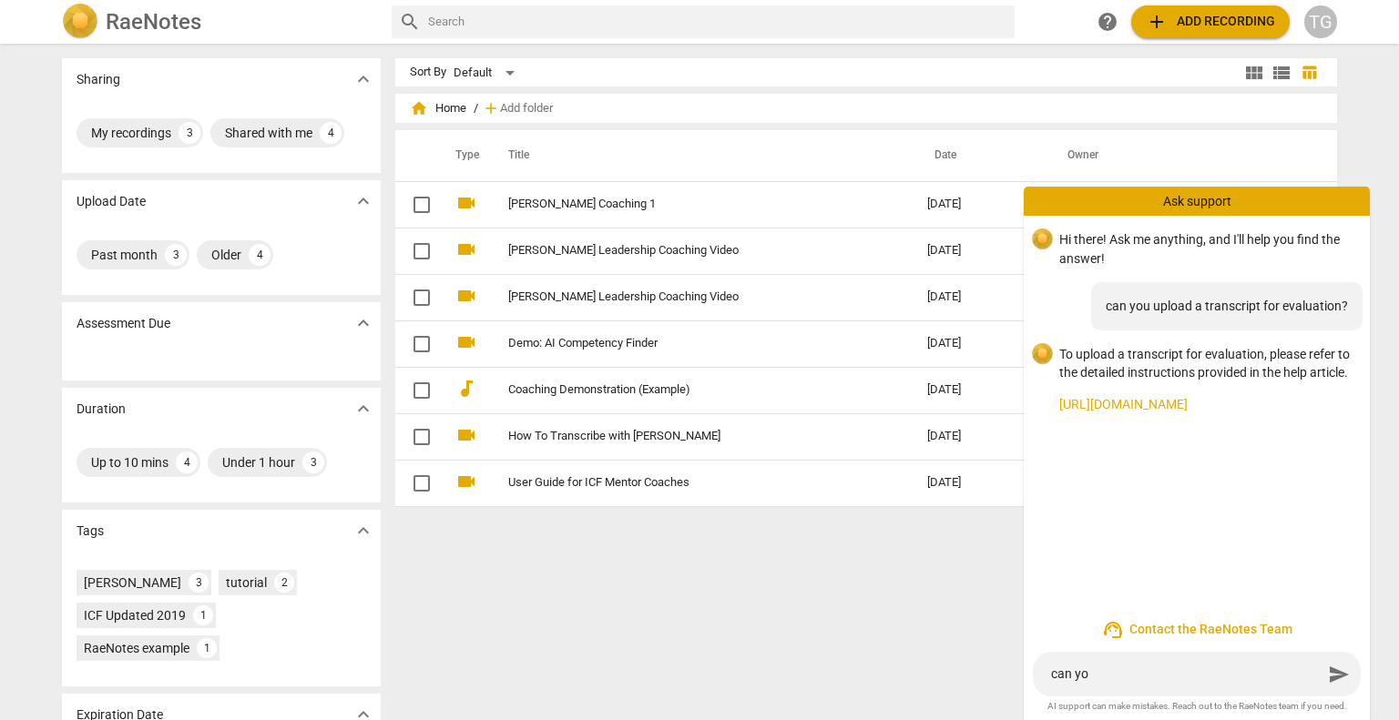
type textarea "can you"
type textarea "can you u"
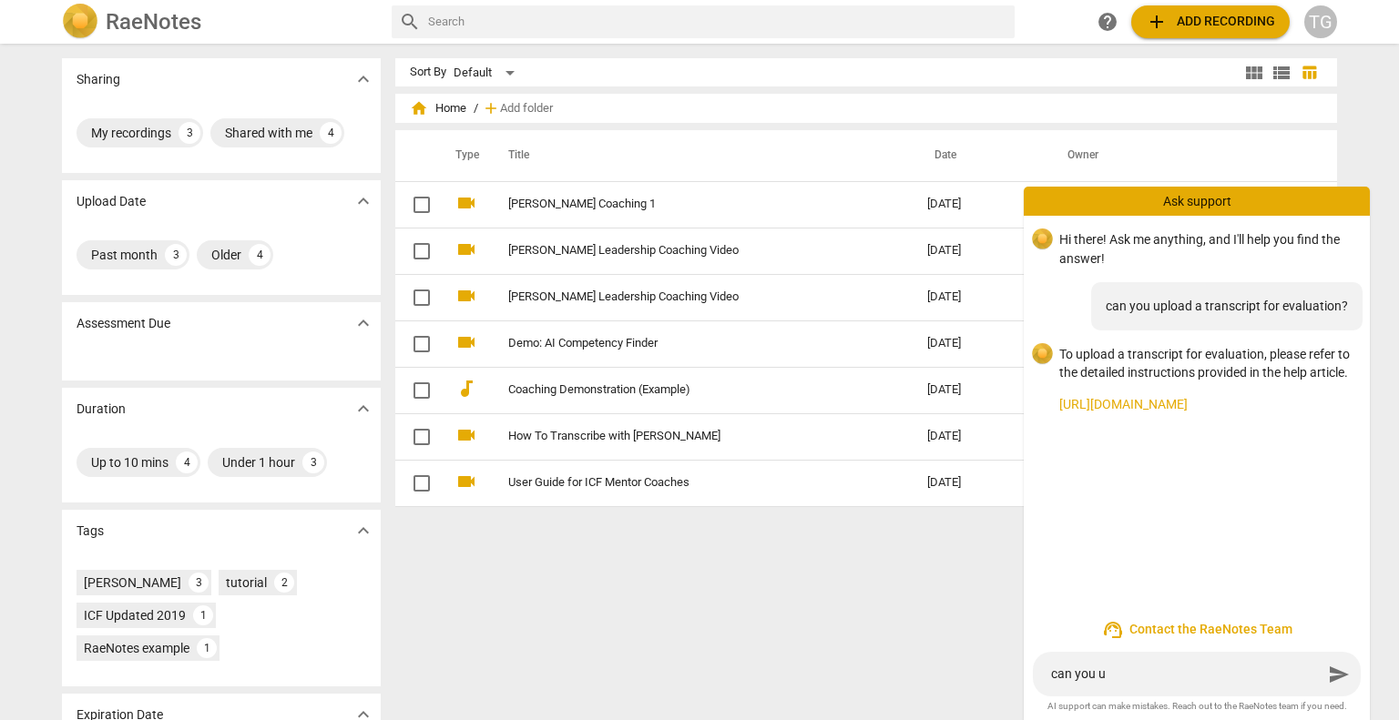
type textarea "can you up"
type textarea "can you upl"
type textarea "can you uplo"
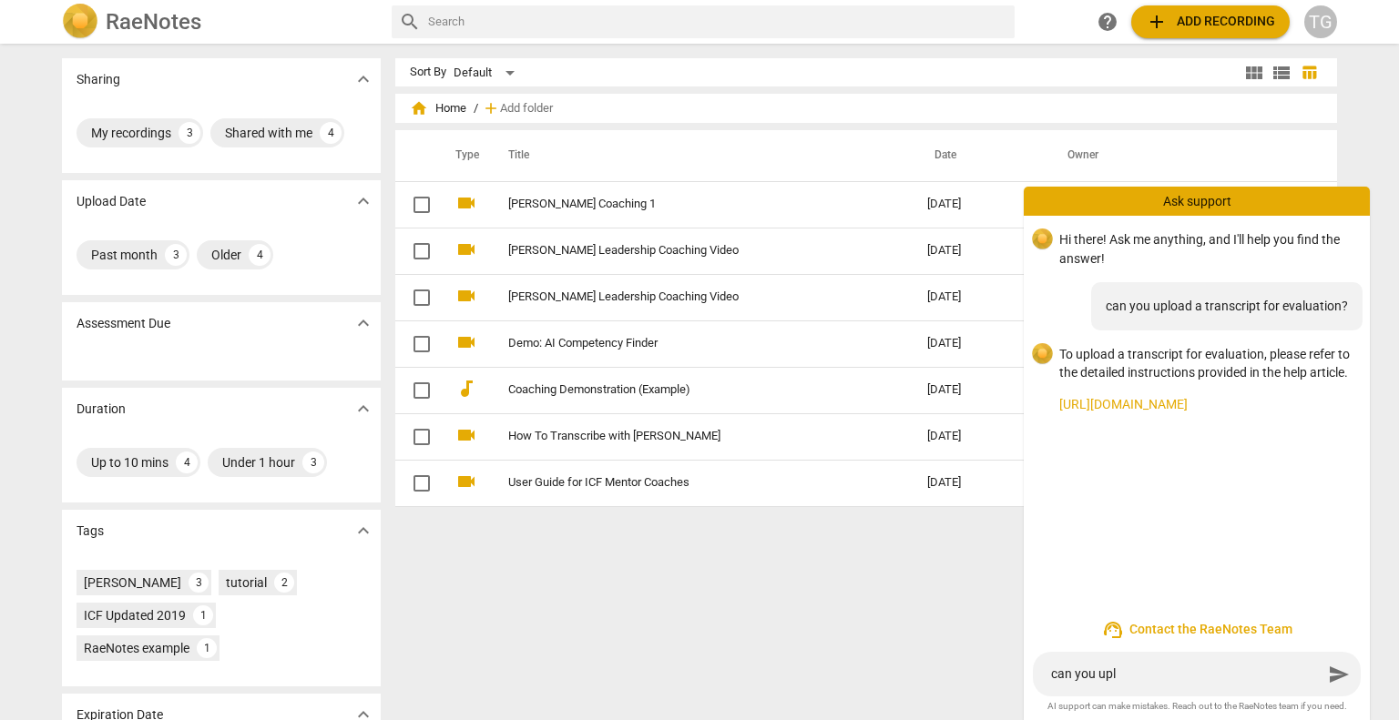
type textarea "can you uplo"
type textarea "can you uploa"
type textarea "can you upload"
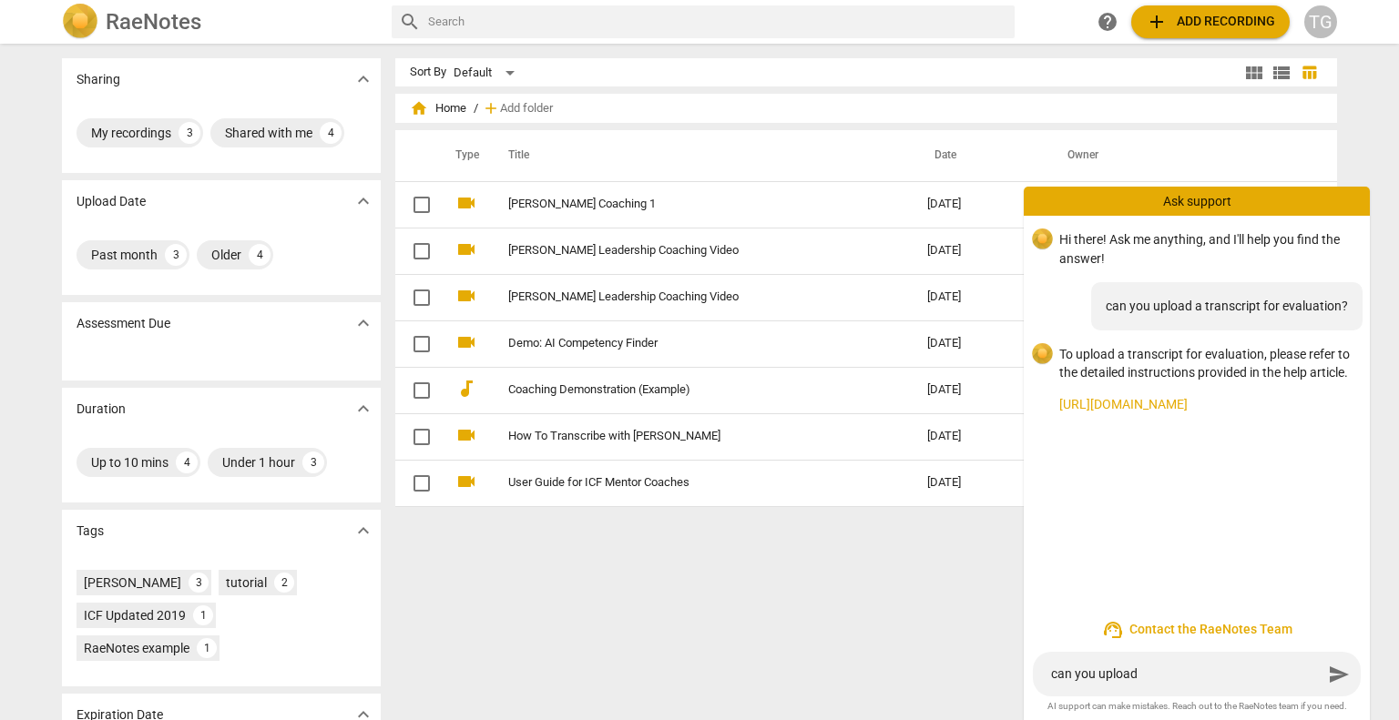
type textarea "can you upload"
type textarea "can you upload a"
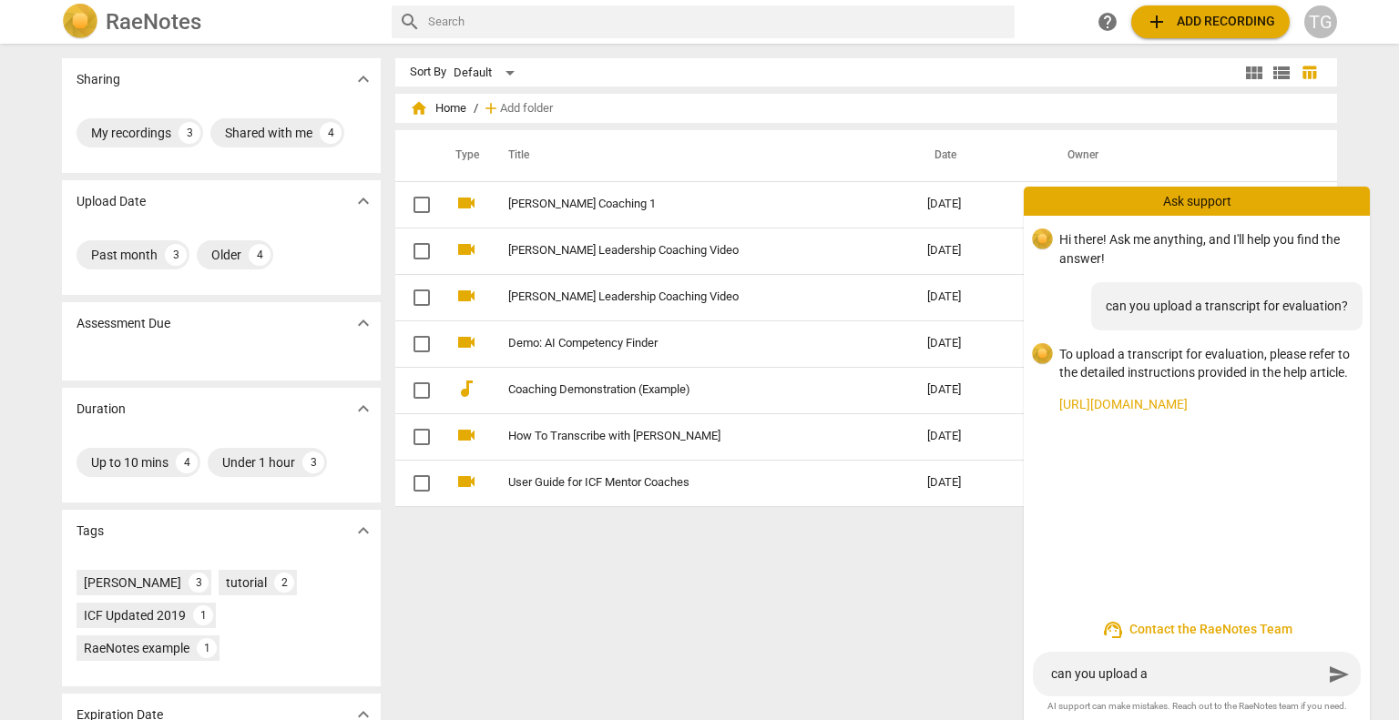
type textarea "can you upload a"
type textarea "can you upload a t"
type textarea "can you upload a tr"
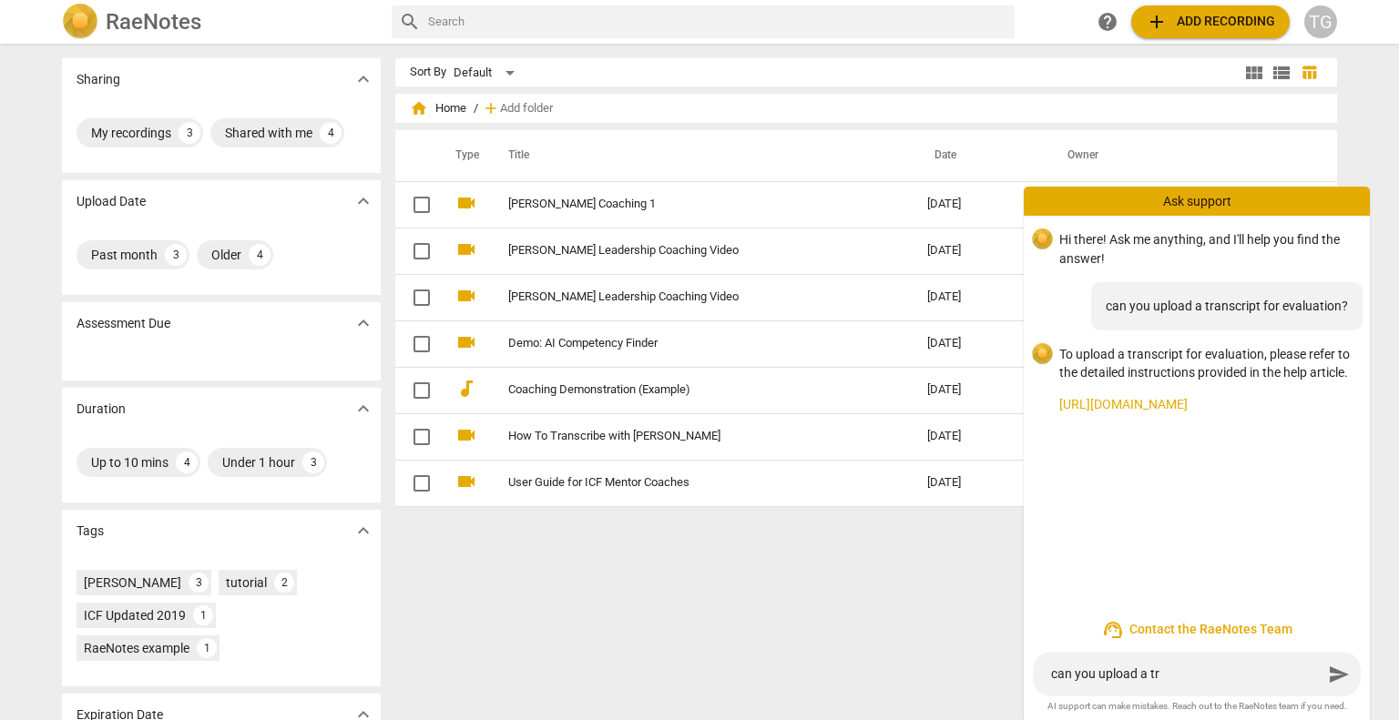
type textarea "can you upload a tra"
type textarea "can you upload a [PERSON_NAME]"
type textarea "can you upload a trans"
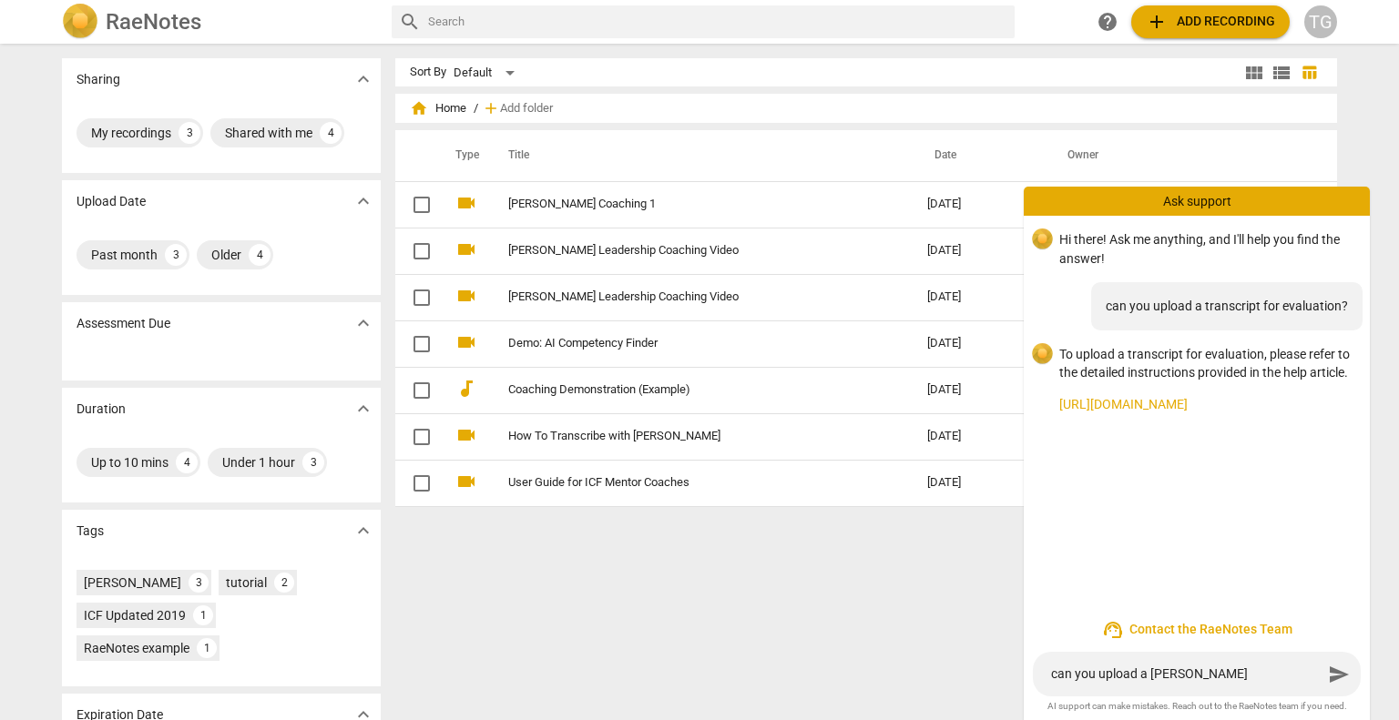
type textarea "can you upload a trans"
type textarea "can you upload a transc"
type textarea "can you upload a transcr"
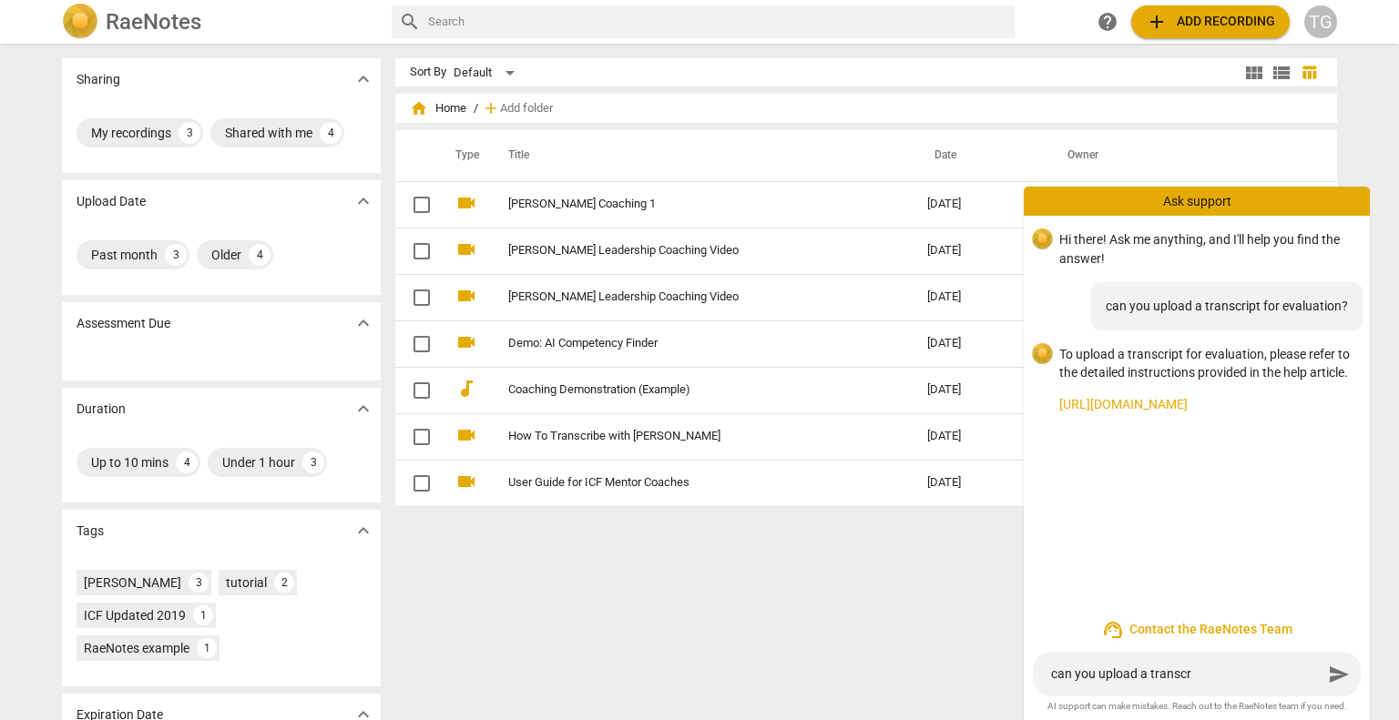
type textarea "can you upload a transcri"
type textarea "can you upload a transcrip"
type textarea "can you upload a transcript"
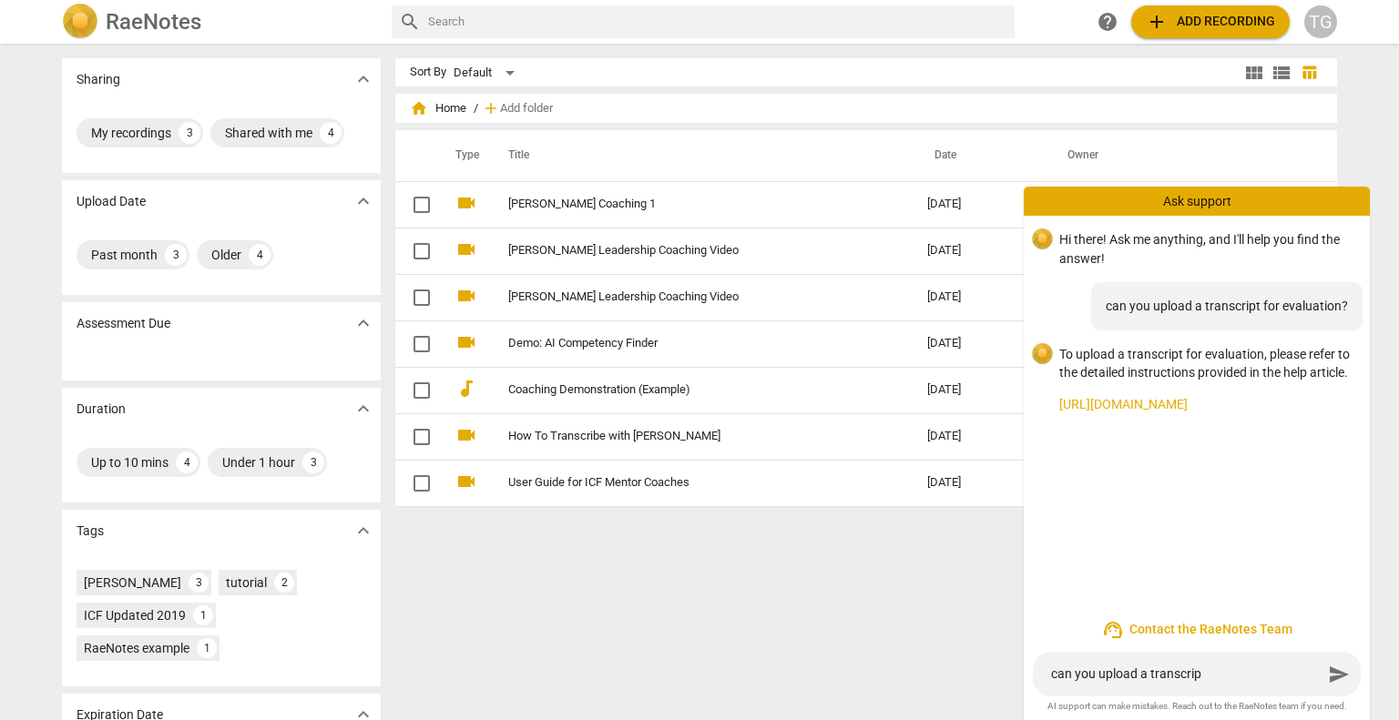
type textarea "can you upload a transcript"
type textarea "can you upload a transcript f"
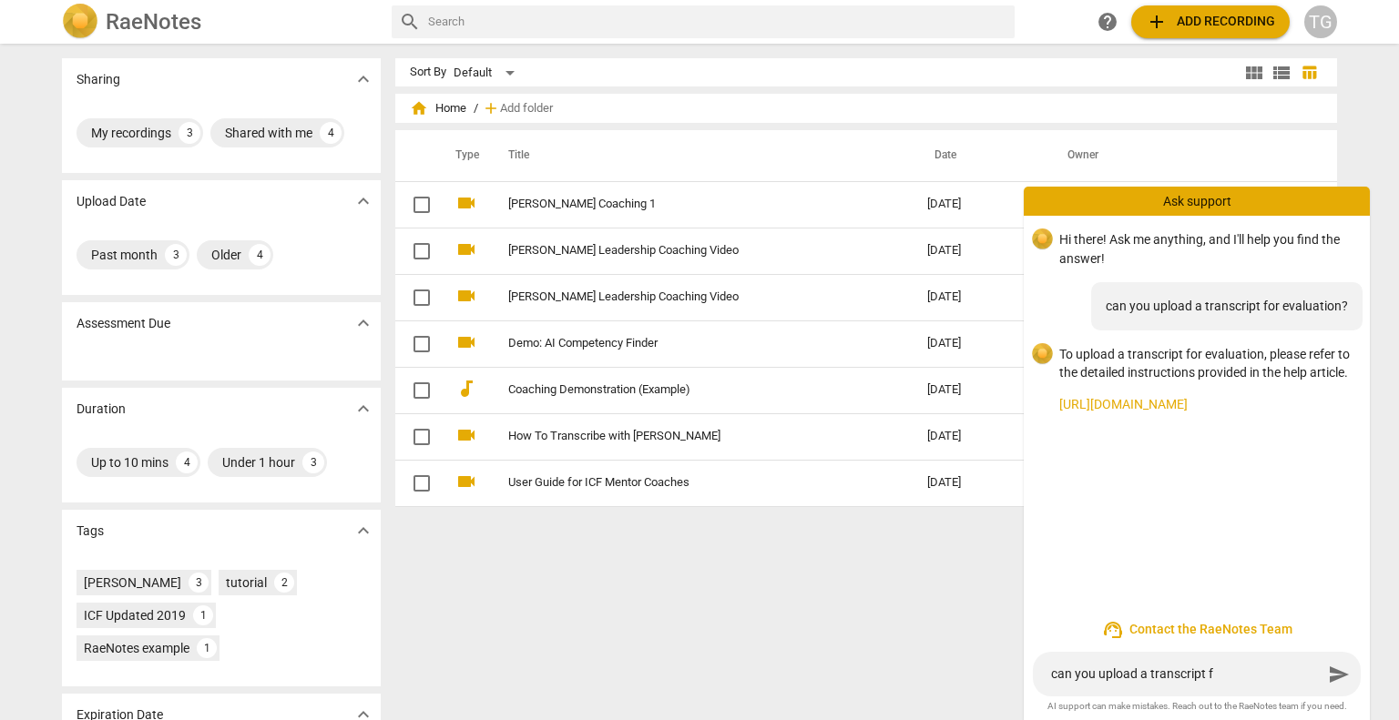
type textarea "can you upload a transcript fo"
type textarea "can you upload a transcript for"
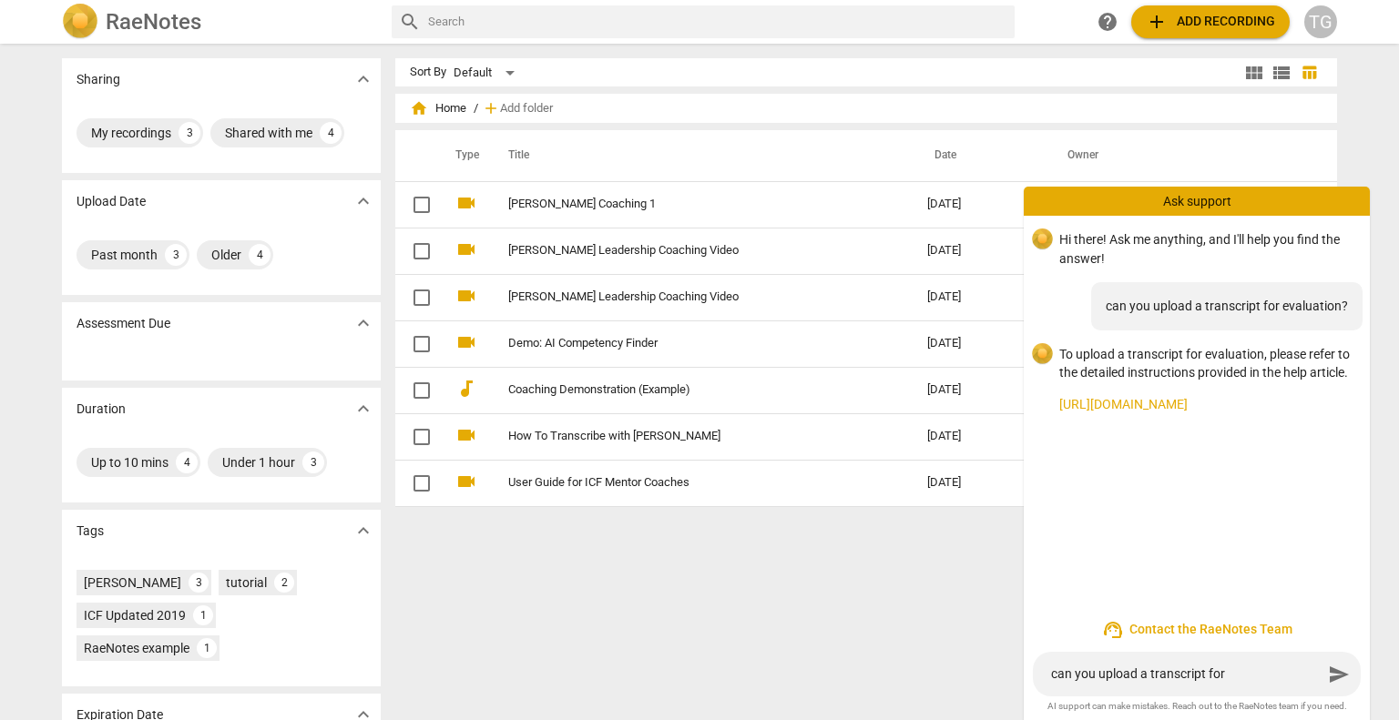
type textarea "can you upload a transcript for"
type textarea "can you upload a transcript for e"
type textarea "can you upload a transcript for ev"
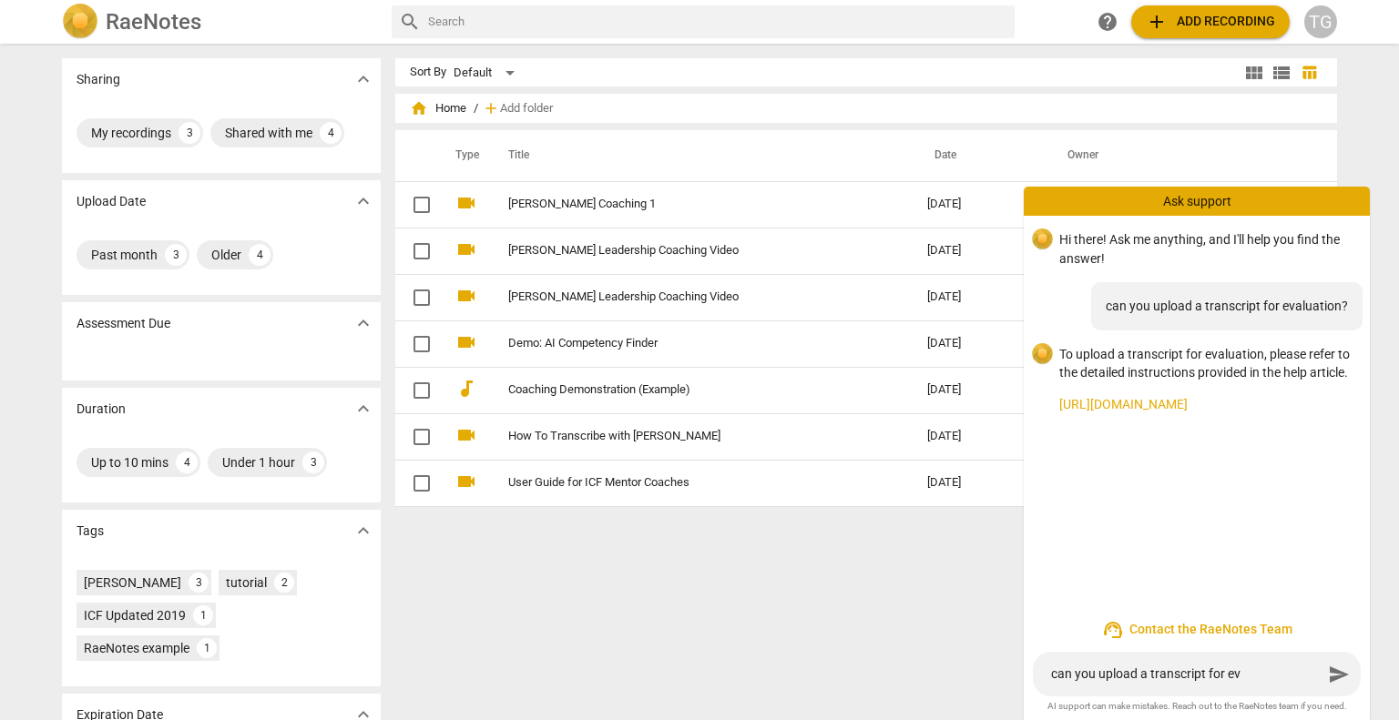
type textarea "can you upload a transcript for eve"
type textarea "can you upload a transcript for evel"
type textarea "can you upload a transcript for eve"
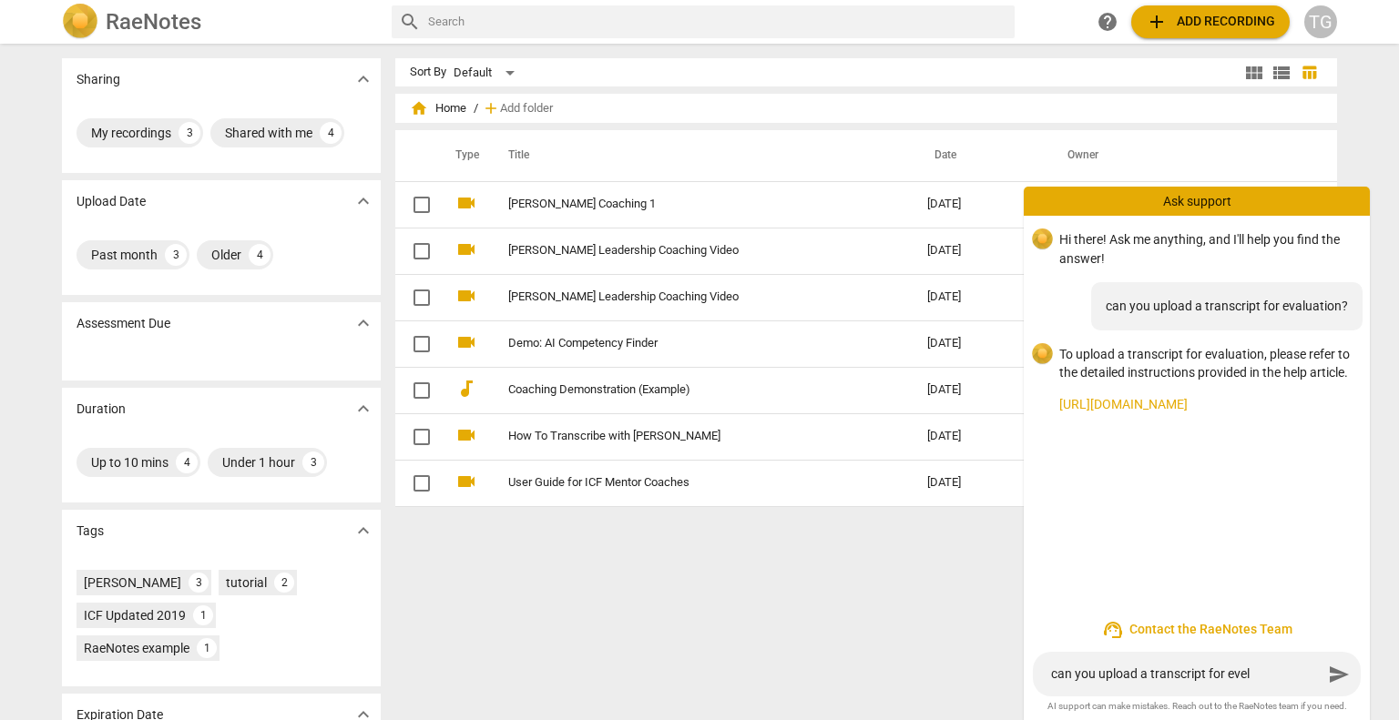
type textarea "can you upload a transcript for eve"
type textarea "can you upload a transcript for ev"
type textarea "can you upload a transcript for [PERSON_NAME]"
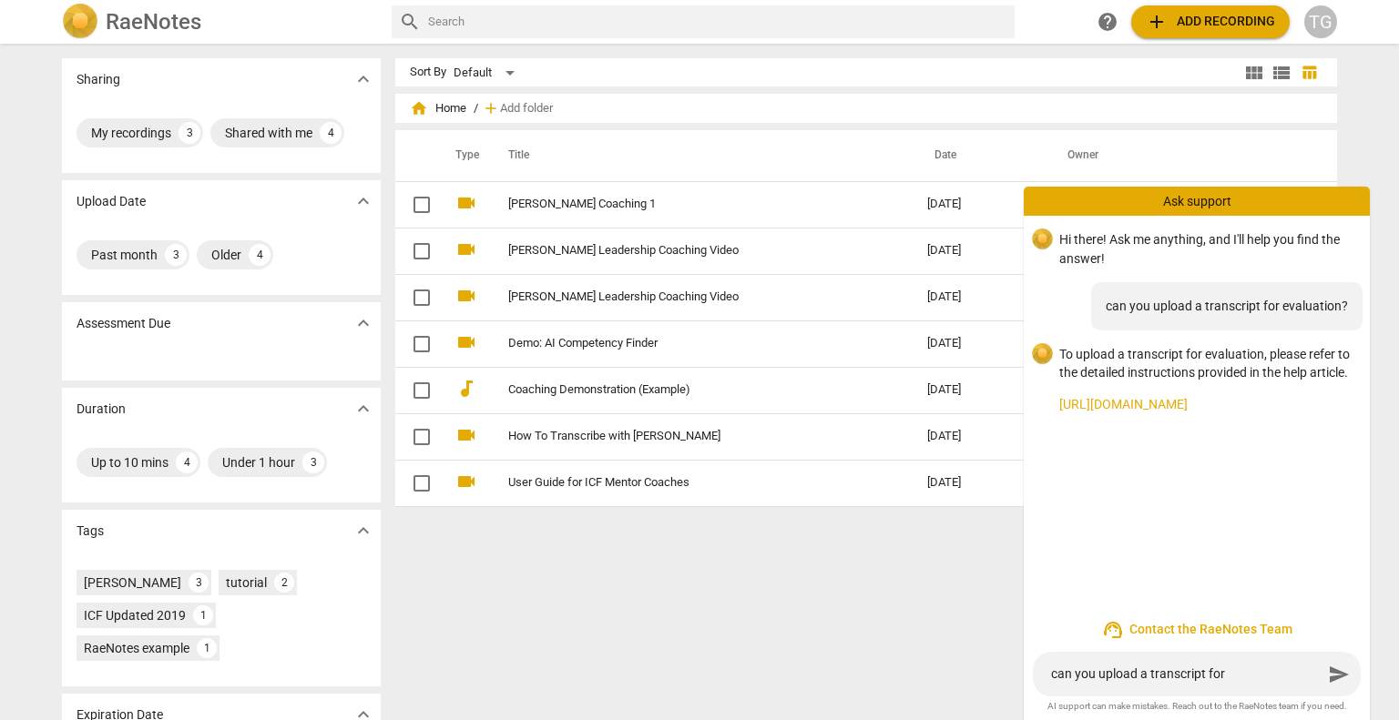
type textarea "can you upload a transcript for eval"
type textarea "can you upload a transcript for evalu"
type textarea "can you upload a transcript for evalua"
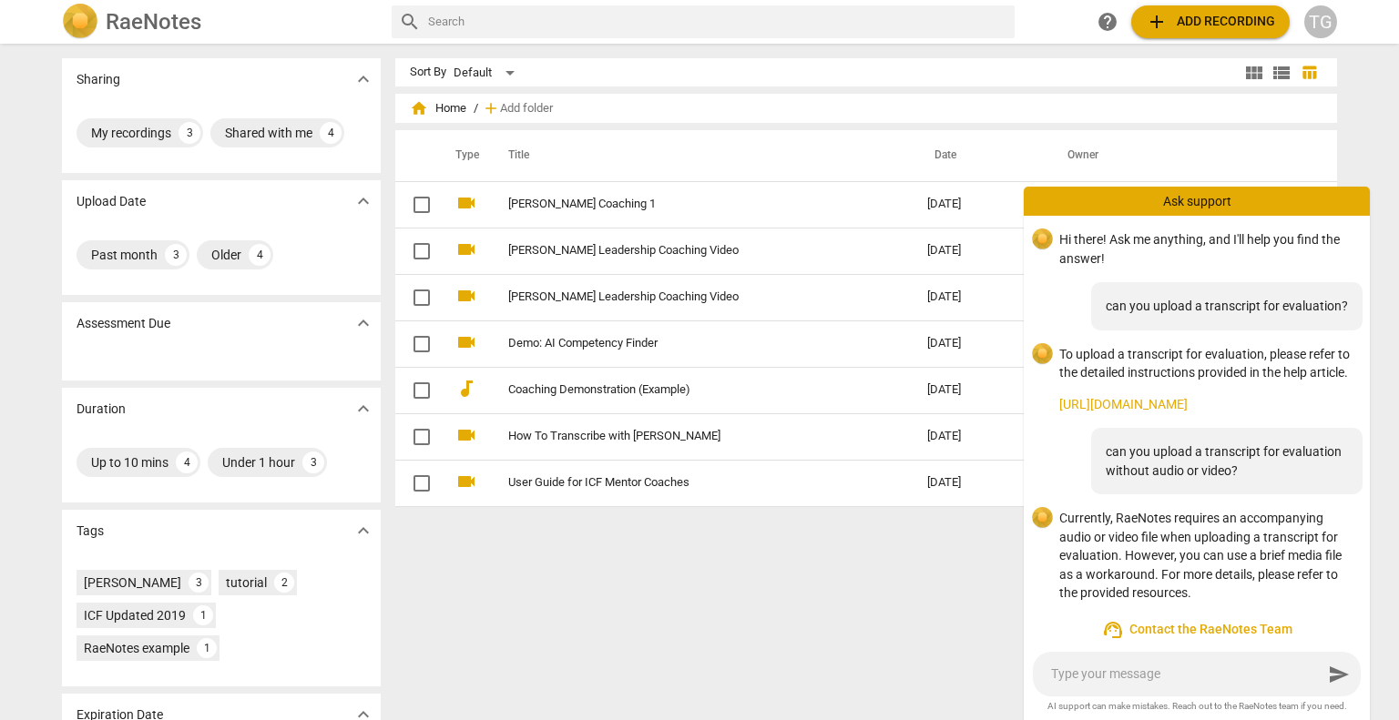
scroll to position [73, 0]
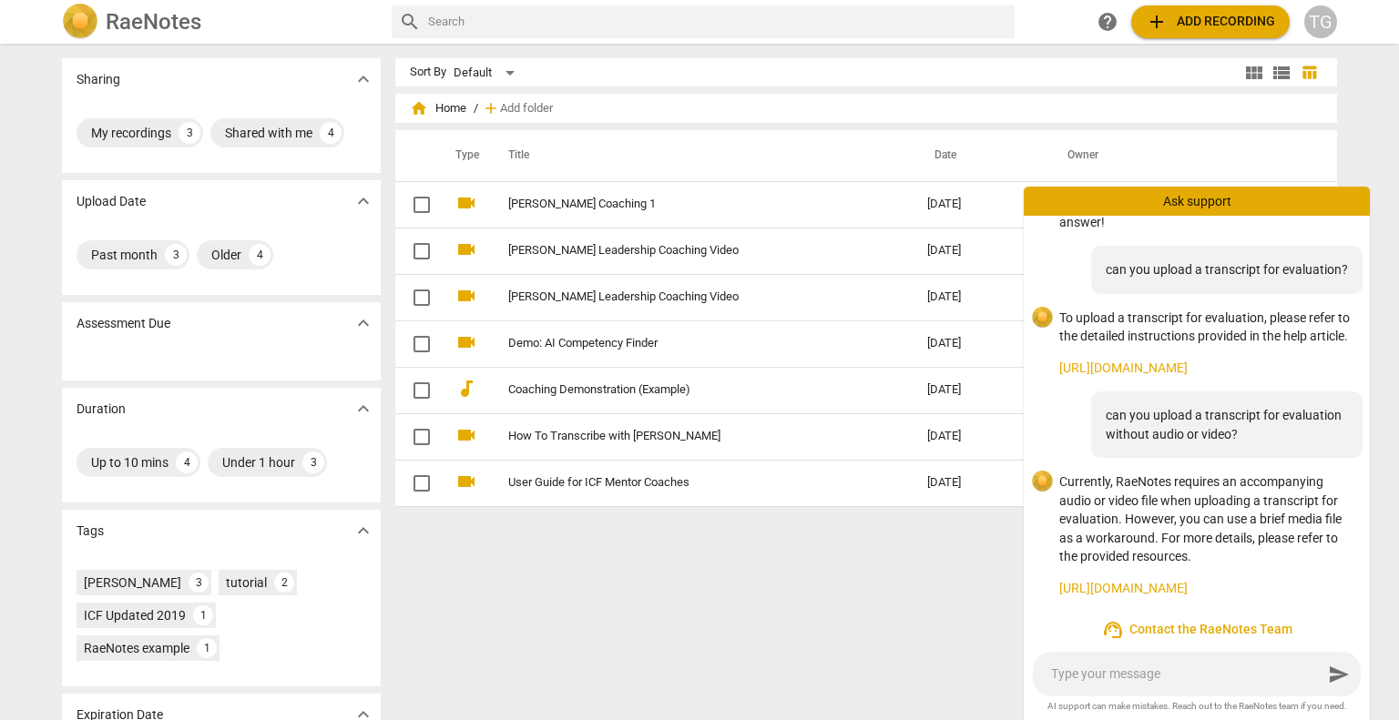
click at [1246, 590] on link "[URL][DOMAIN_NAME]" at bounding box center [1207, 588] width 296 height 19
